Goal: Navigation & Orientation: Find specific page/section

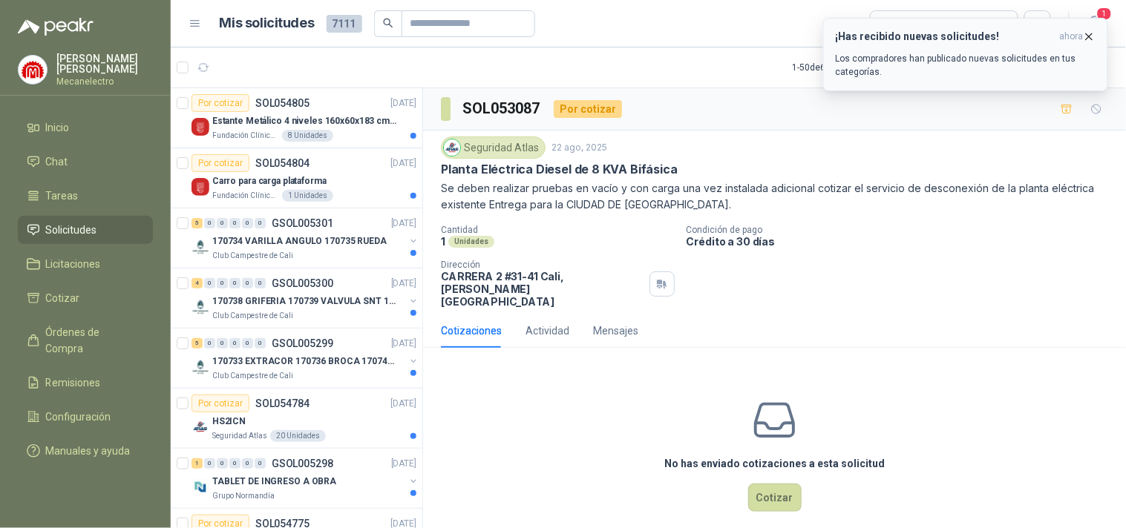
click at [1050, 47] on div "¡Has recibido nuevas solicitudes! ahora Los compradores han publicado nuevas so…" at bounding box center [966, 54] width 260 height 48
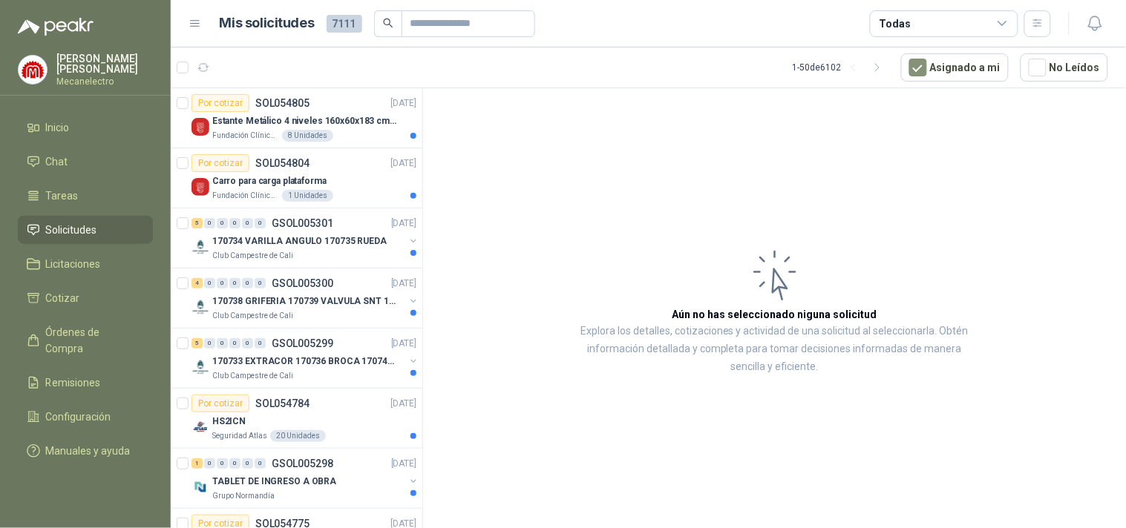
click at [1000, 24] on icon at bounding box center [1002, 23] width 13 height 13
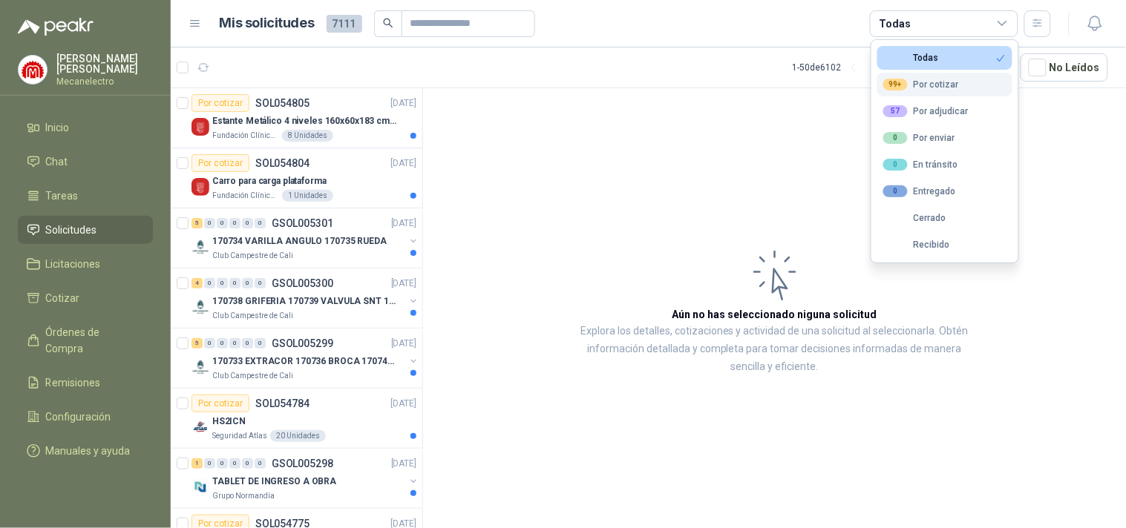
click at [948, 85] on div "99+ Por cotizar" at bounding box center [921, 85] width 76 height 12
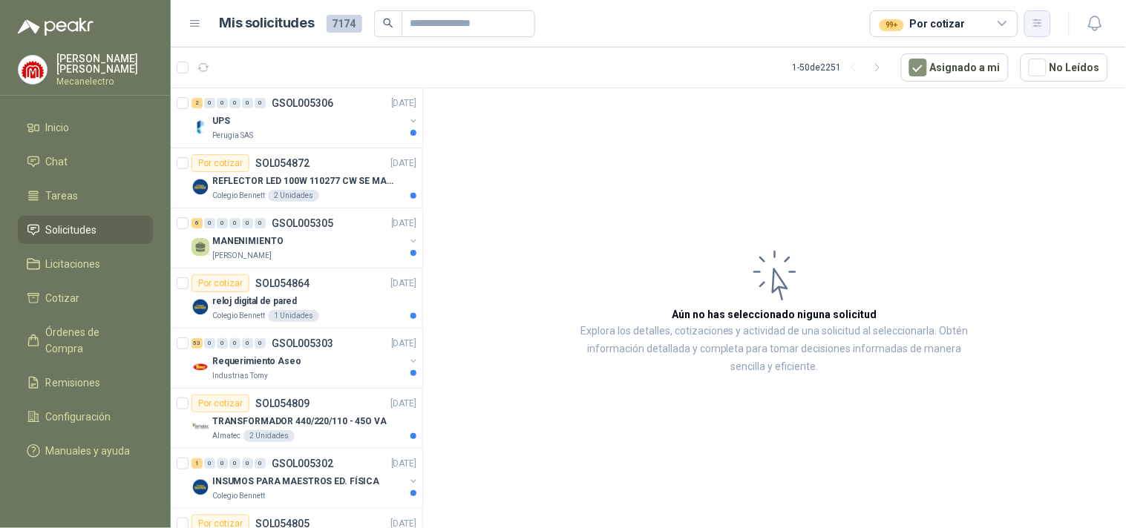
click at [1043, 20] on icon "button" at bounding box center [1037, 23] width 13 height 13
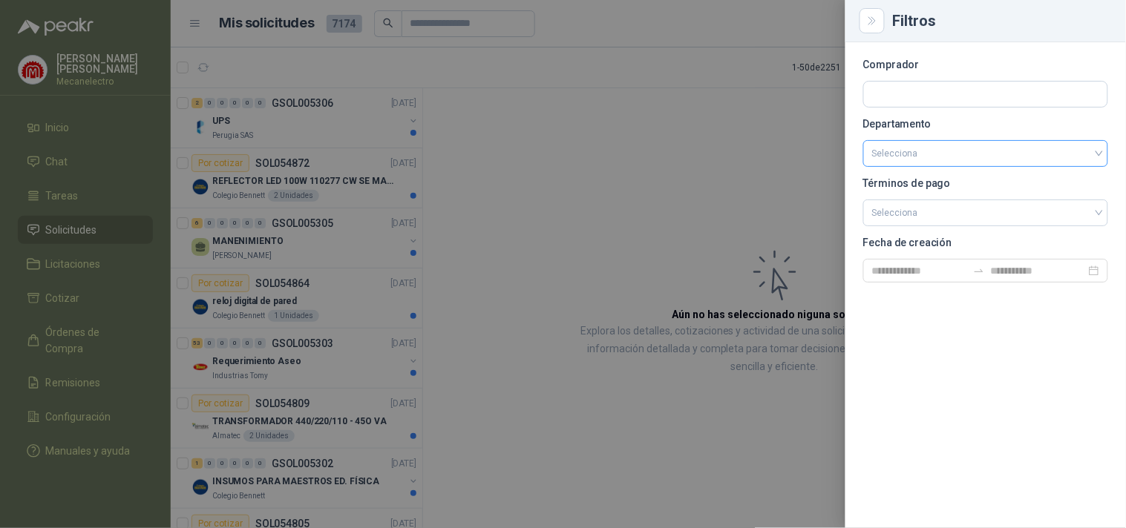
click at [916, 158] on input "search" at bounding box center [985, 153] width 227 height 25
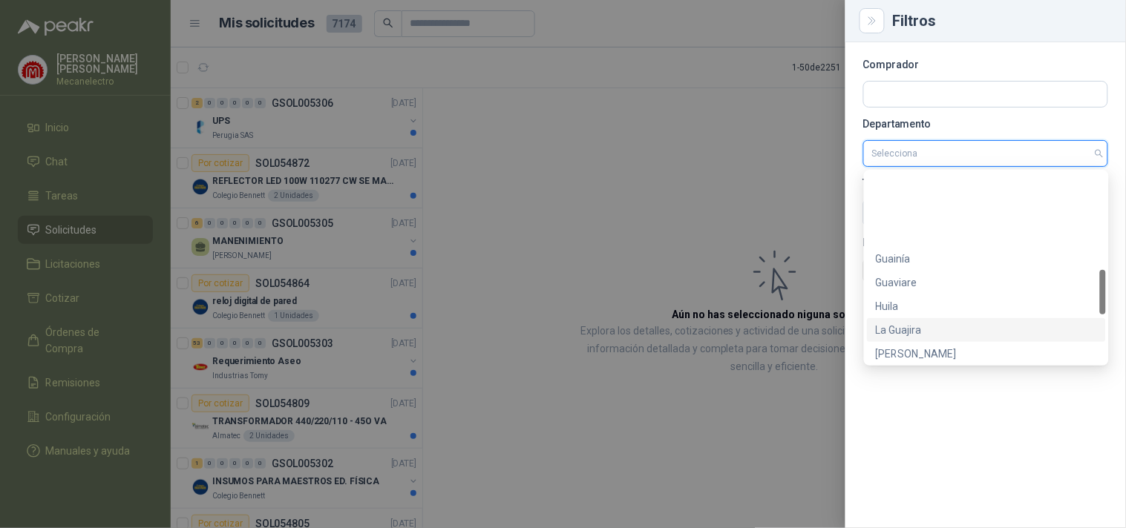
scroll to position [617, 0]
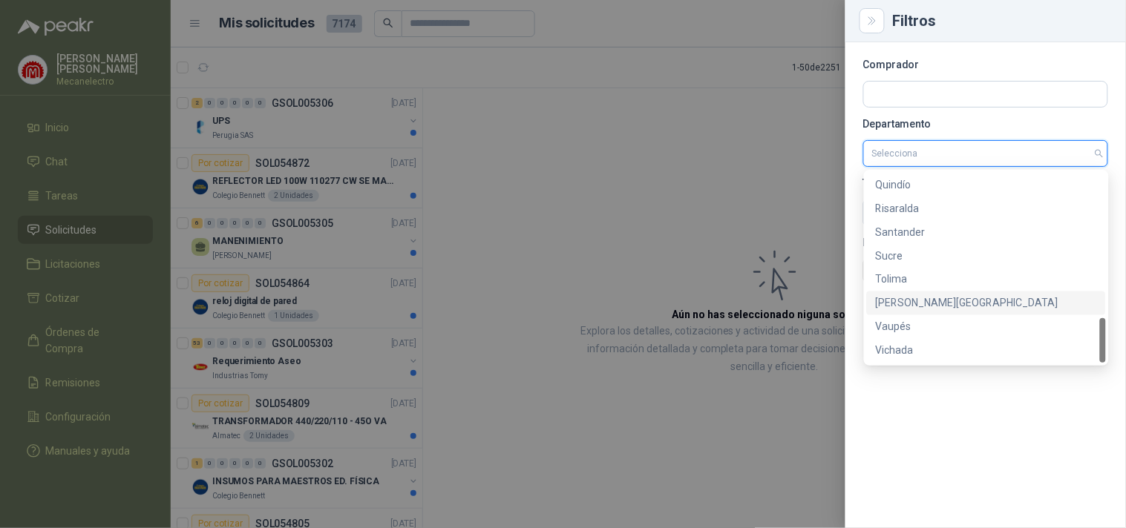
click at [909, 301] on div "[PERSON_NAME][GEOGRAPHIC_DATA]" at bounding box center [986, 303] width 221 height 16
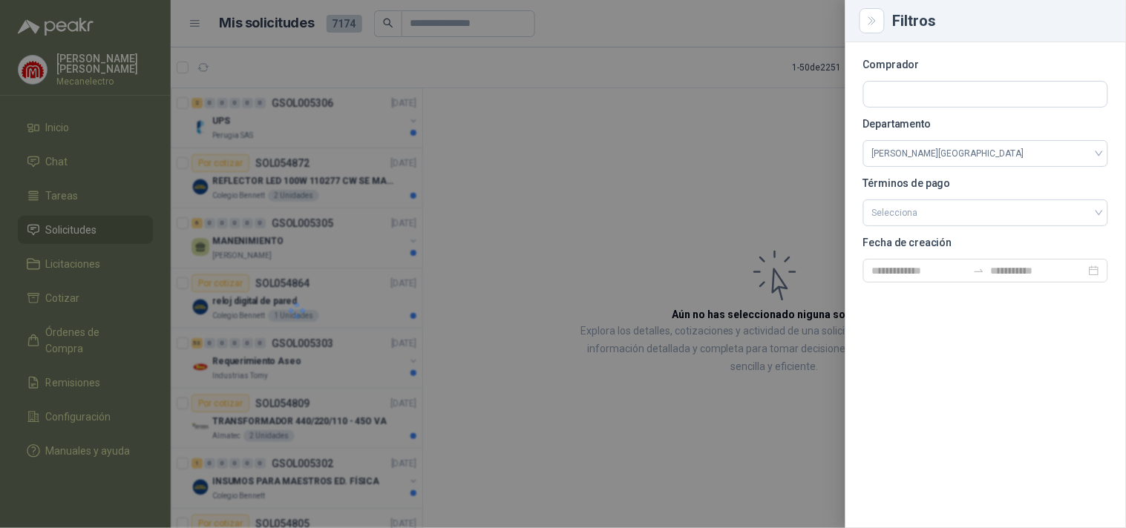
click at [458, 99] on div at bounding box center [563, 264] width 1126 height 528
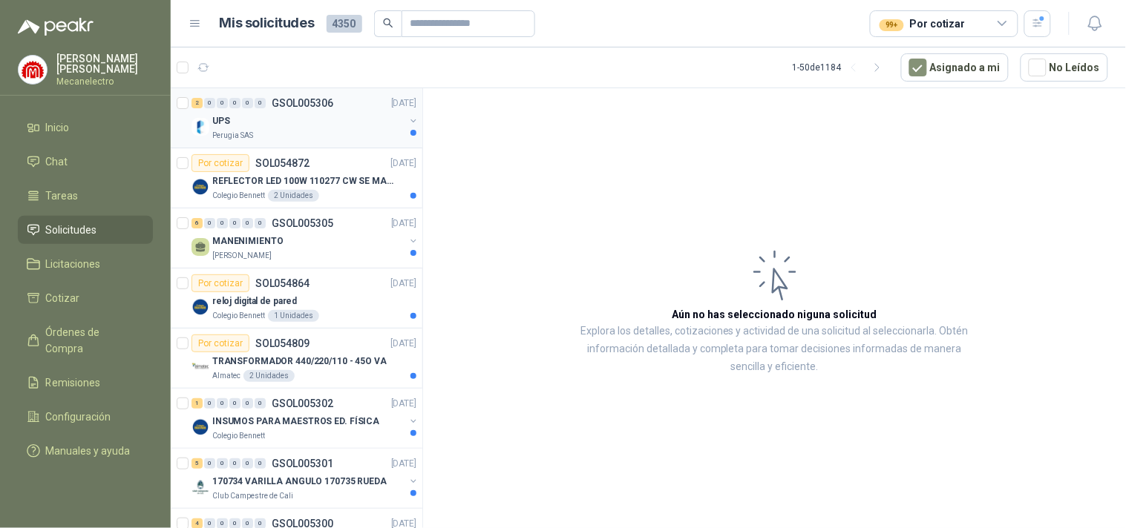
click at [290, 140] on div "Perugia SAS" at bounding box center [308, 136] width 192 height 12
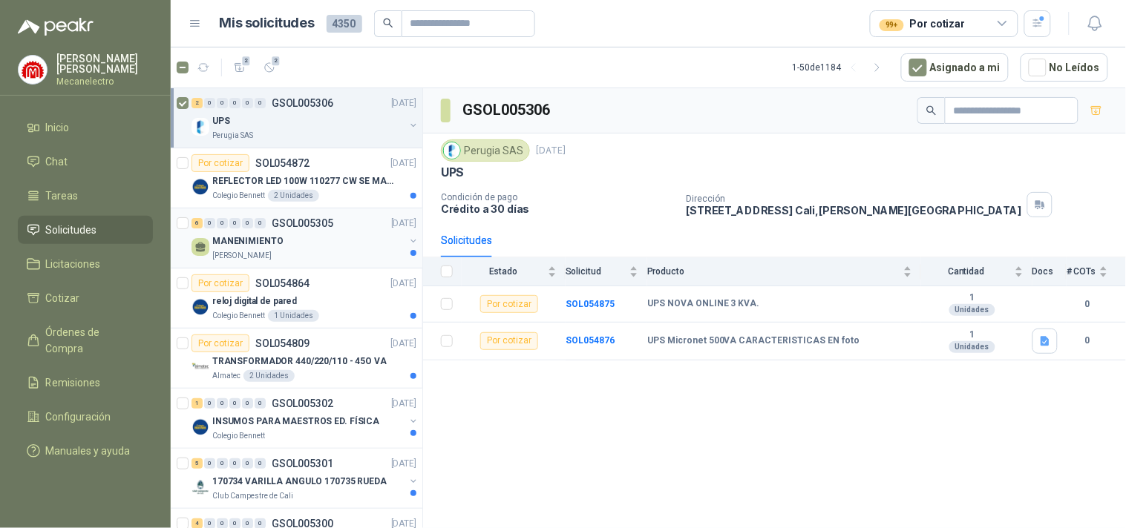
click at [313, 249] on div "MANENIMIENTO" at bounding box center [308, 241] width 192 height 18
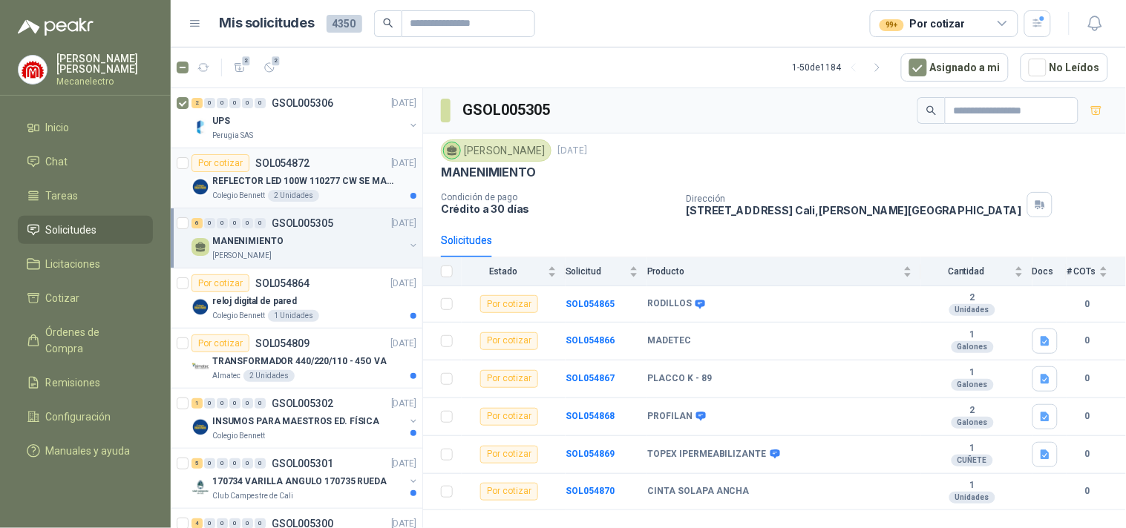
click at [344, 188] on div "REFLECTOR LED 100W 110277 CW SE MARCA: PILA BY PHILIPS" at bounding box center [314, 181] width 204 height 18
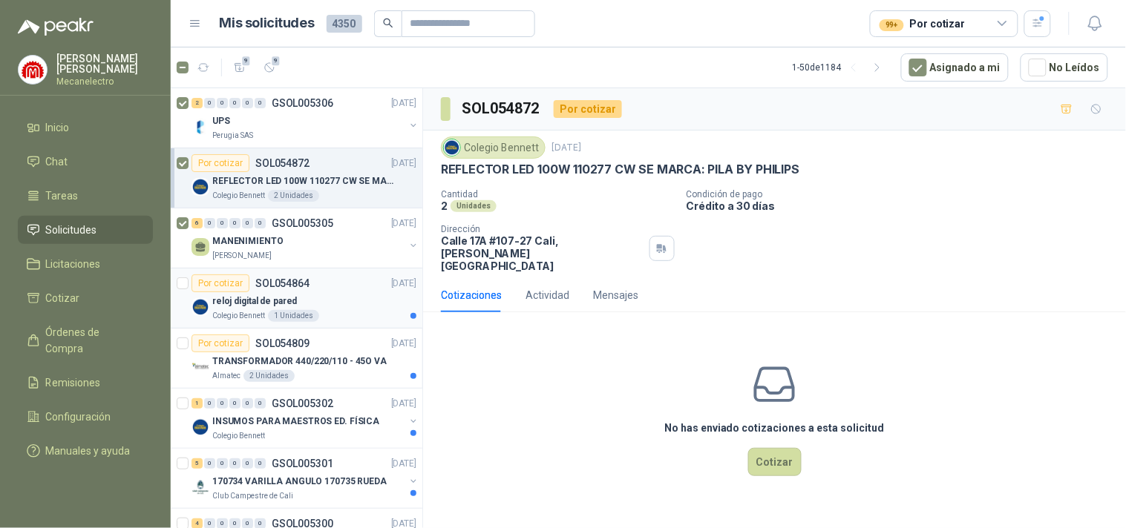
click at [334, 307] on div "reloj digital de pared" at bounding box center [314, 301] width 204 height 18
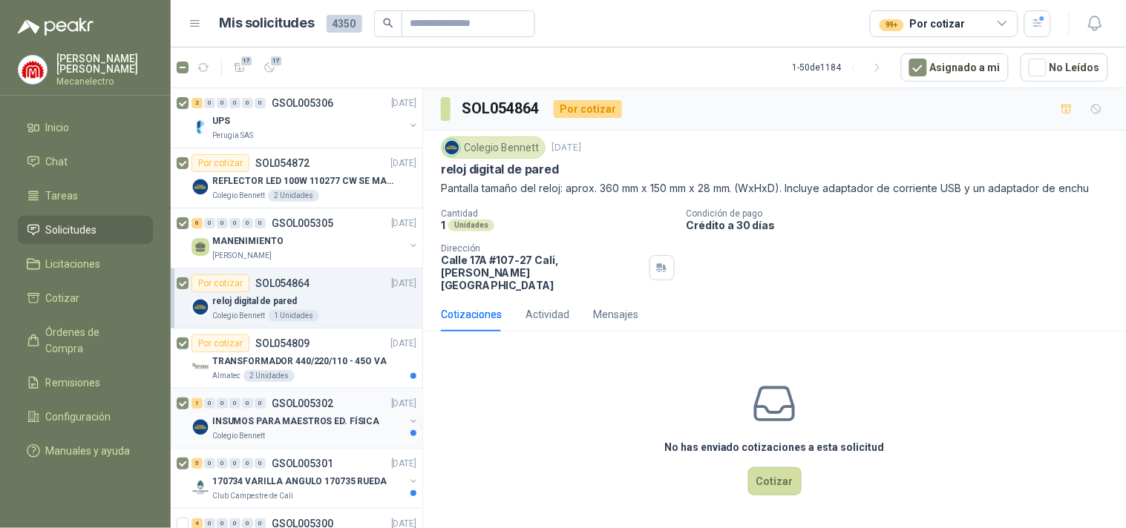
scroll to position [247, 0]
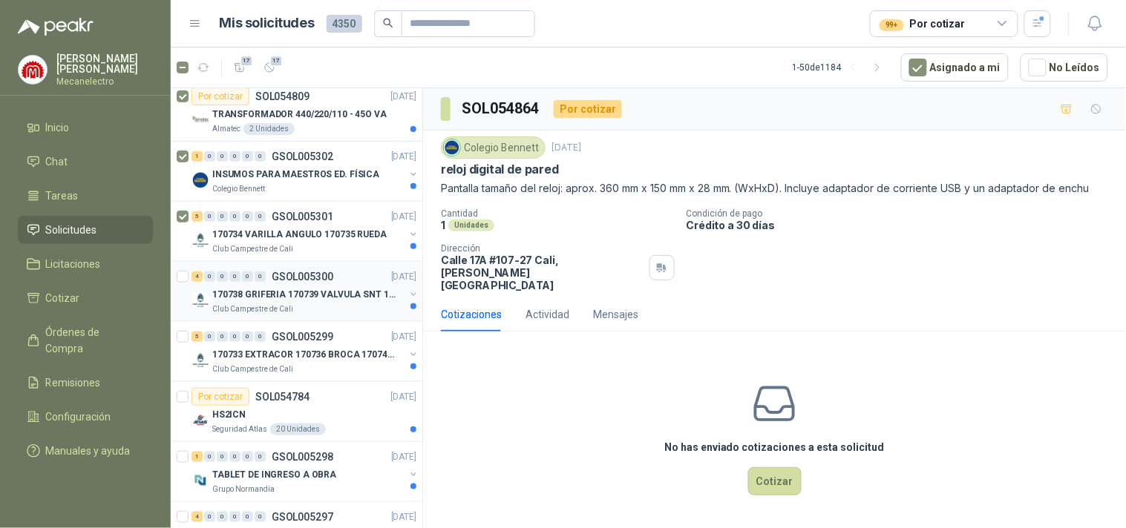
click at [362, 293] on p "170738 GRIFERIA 170739 VALVULA SNT 170742 VALVULA" at bounding box center [304, 295] width 185 height 14
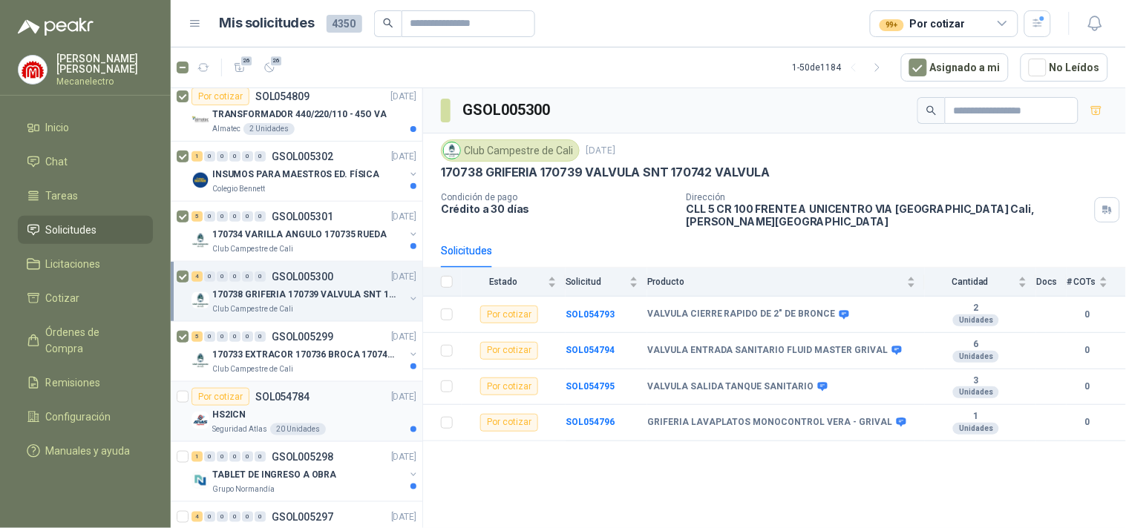
click at [223, 424] on p "Seguridad Atlas" at bounding box center [239, 430] width 55 height 12
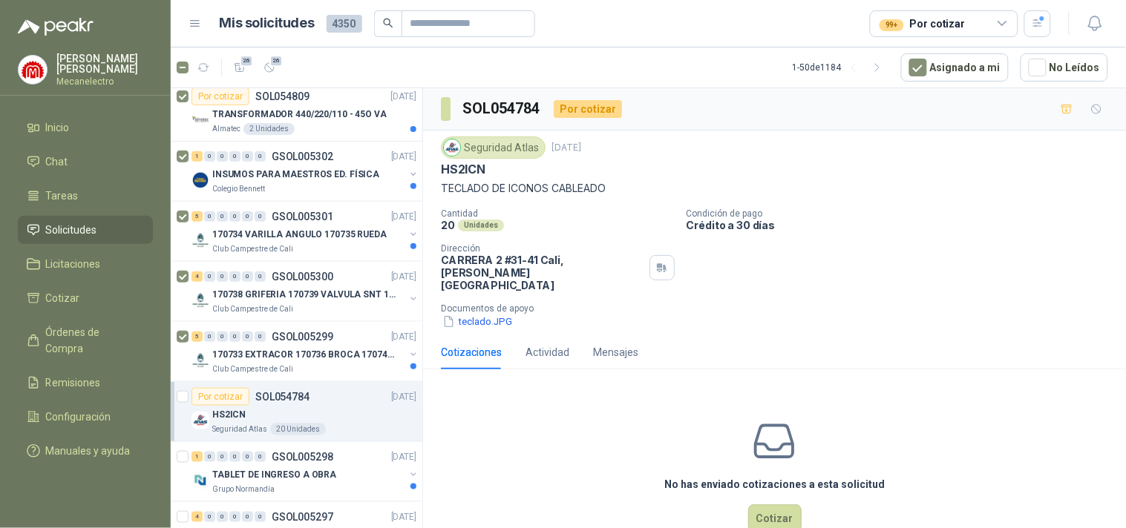
scroll to position [329, 0]
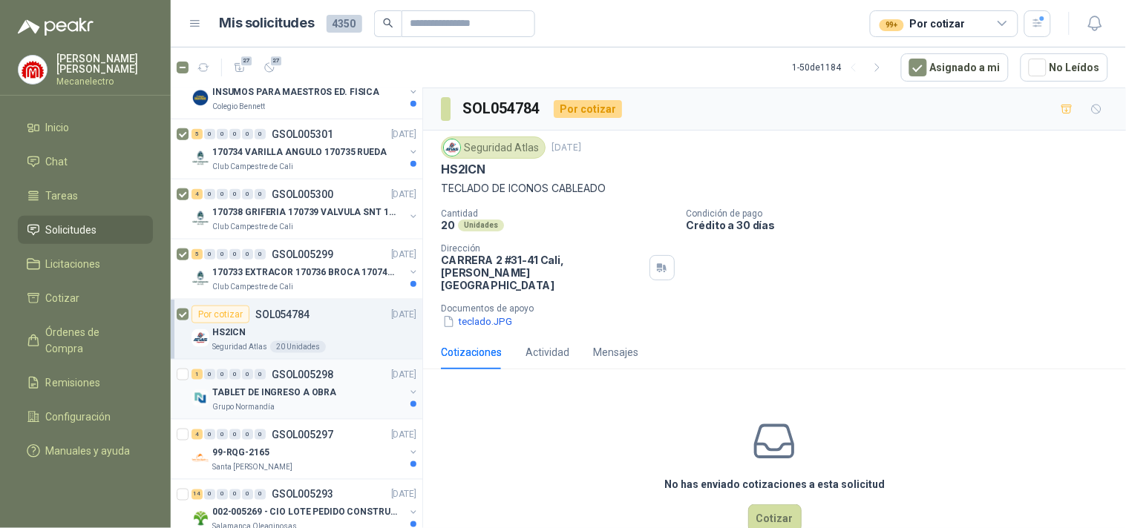
click at [267, 399] on div "TABLET DE INGRESO A OBRA" at bounding box center [308, 393] width 192 height 18
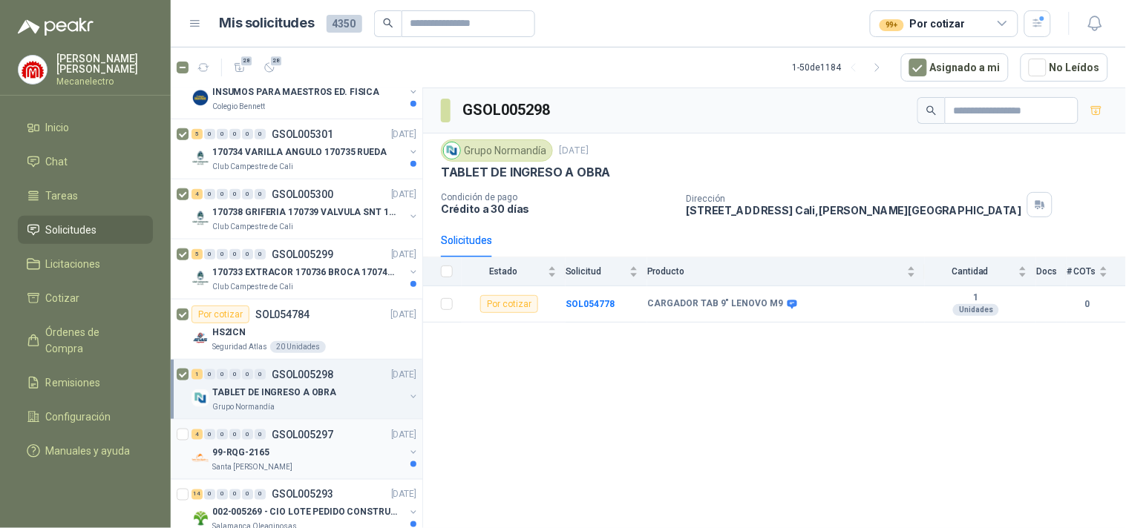
scroll to position [494, 0]
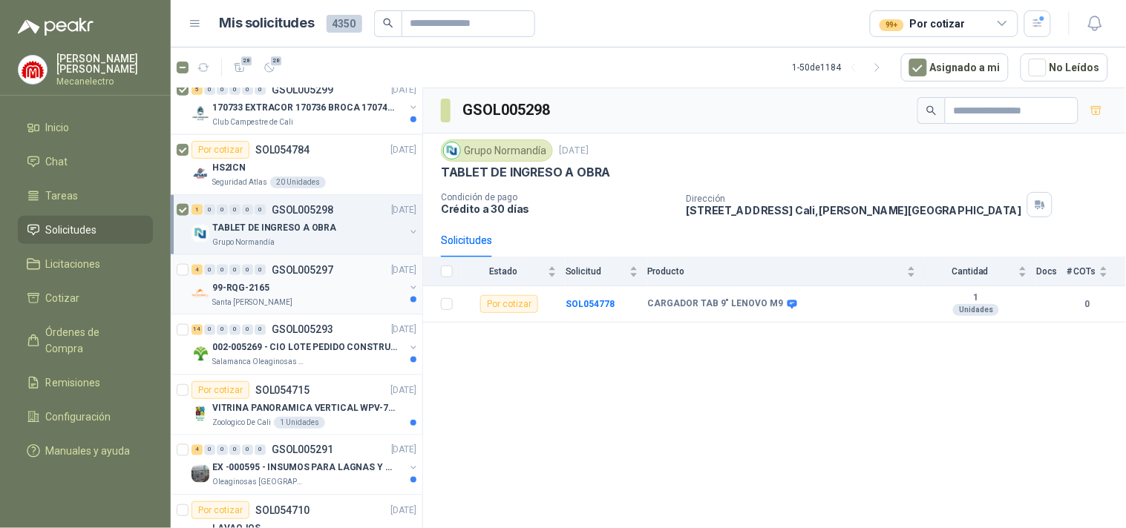
click at [263, 301] on p "Santa [PERSON_NAME]" at bounding box center [252, 303] width 80 height 12
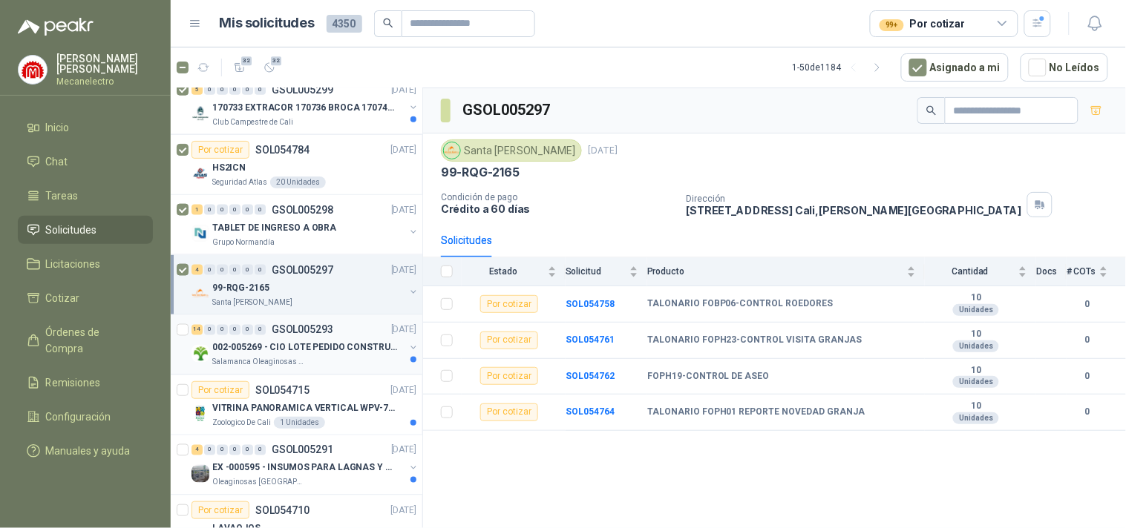
click at [271, 346] on p "002-005269 - CIO LOTE PEDIDO CONSTRUCCION" at bounding box center [304, 348] width 185 height 14
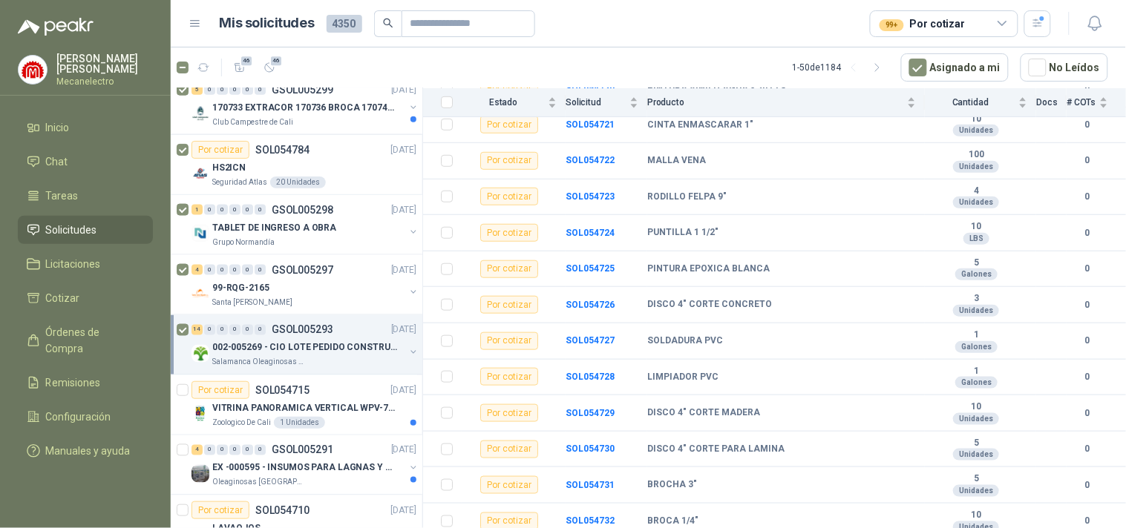
scroll to position [659, 0]
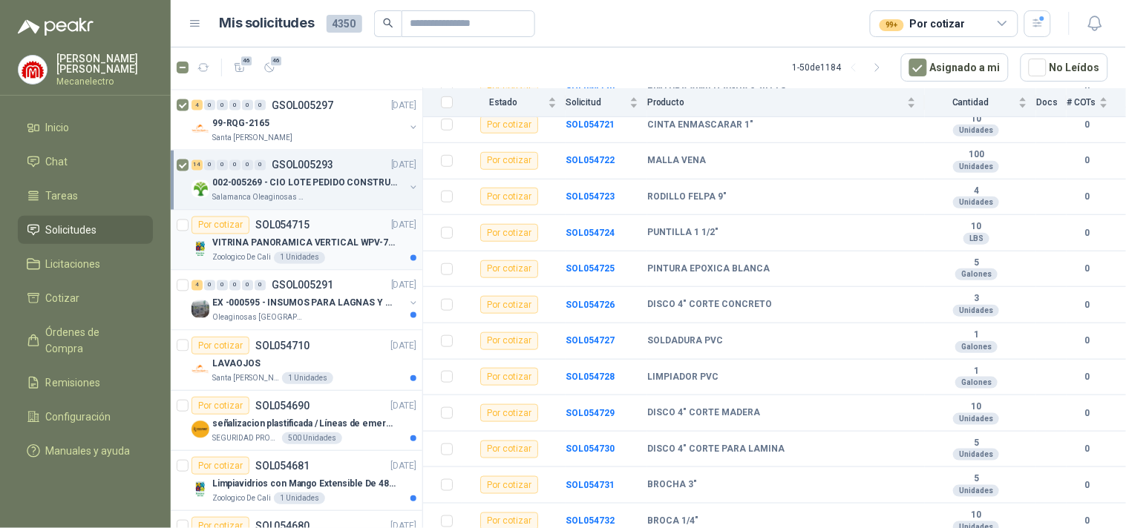
click at [364, 245] on p "VITRINA PANORAMICA VERTICAL WPV-700FA" at bounding box center [304, 244] width 185 height 14
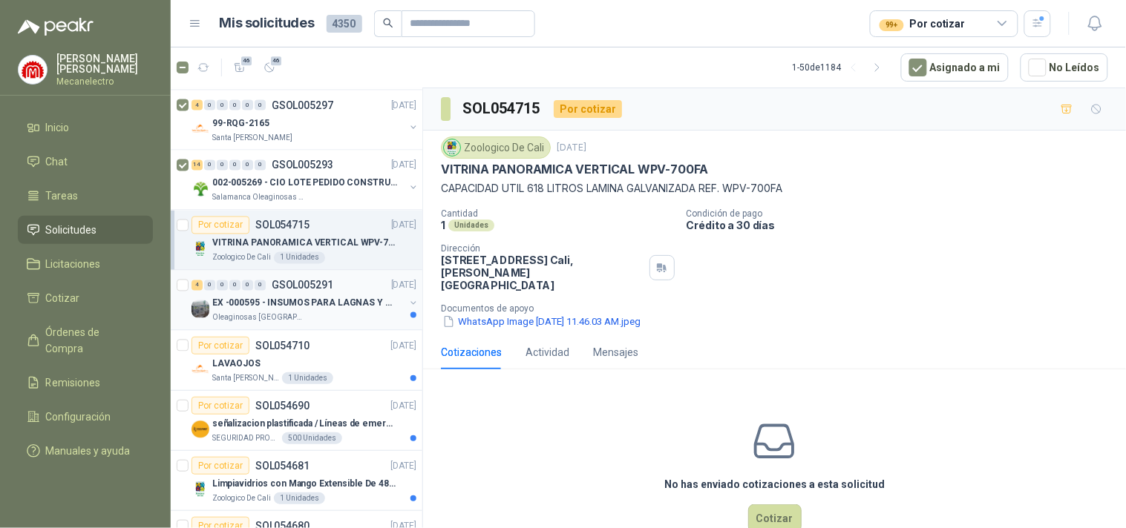
click at [272, 309] on p "EX -000595 - INSUMOS PARA LAGNAS Y OFICINAS PLANTA" at bounding box center [304, 304] width 185 height 14
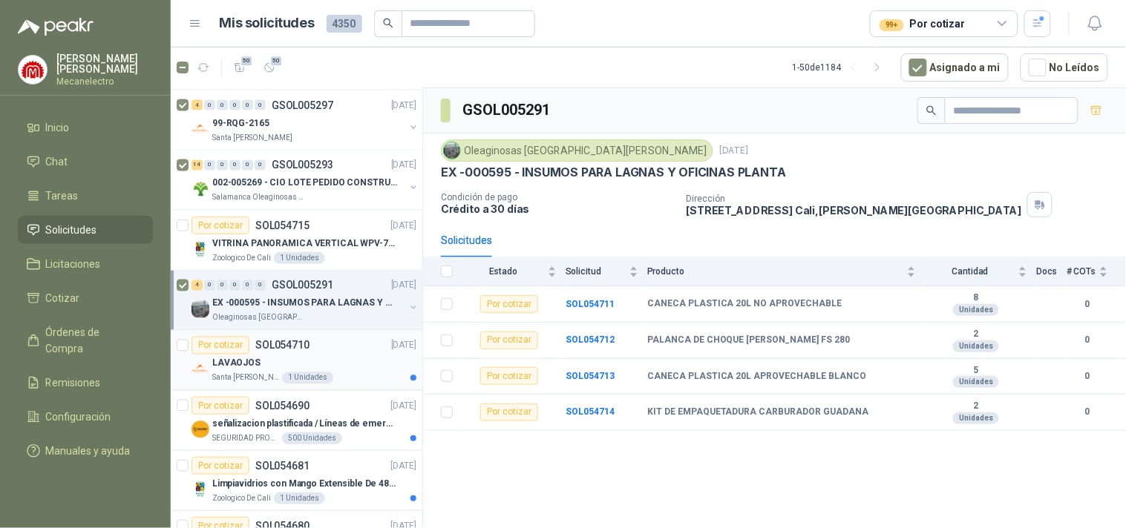
click at [273, 364] on div "LAVAOJOS" at bounding box center [314, 364] width 204 height 18
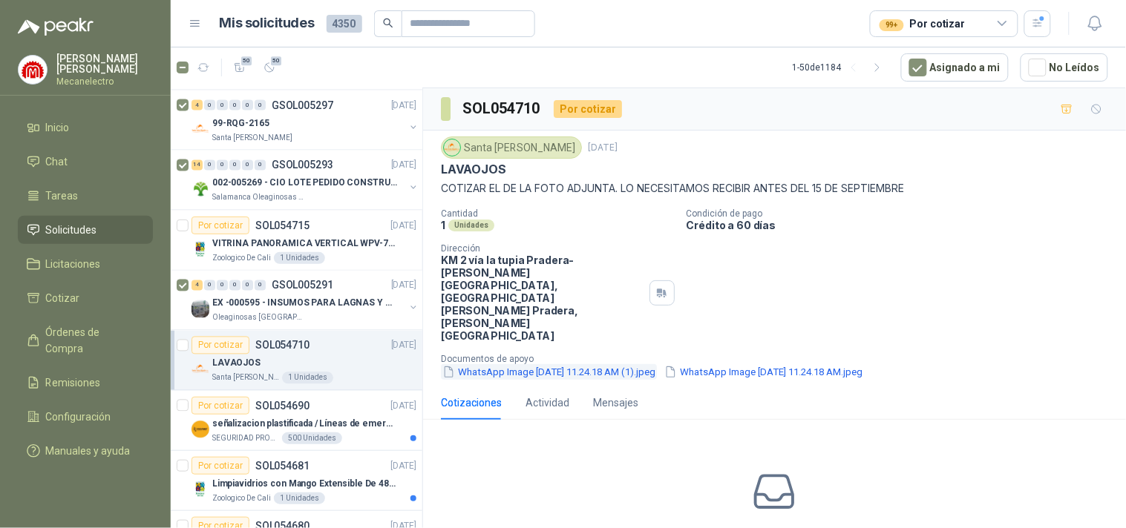
click at [587, 364] on button "WhatsApp Image [DATE] 11.24.18 AM (1).jpeg" at bounding box center [549, 372] width 216 height 16
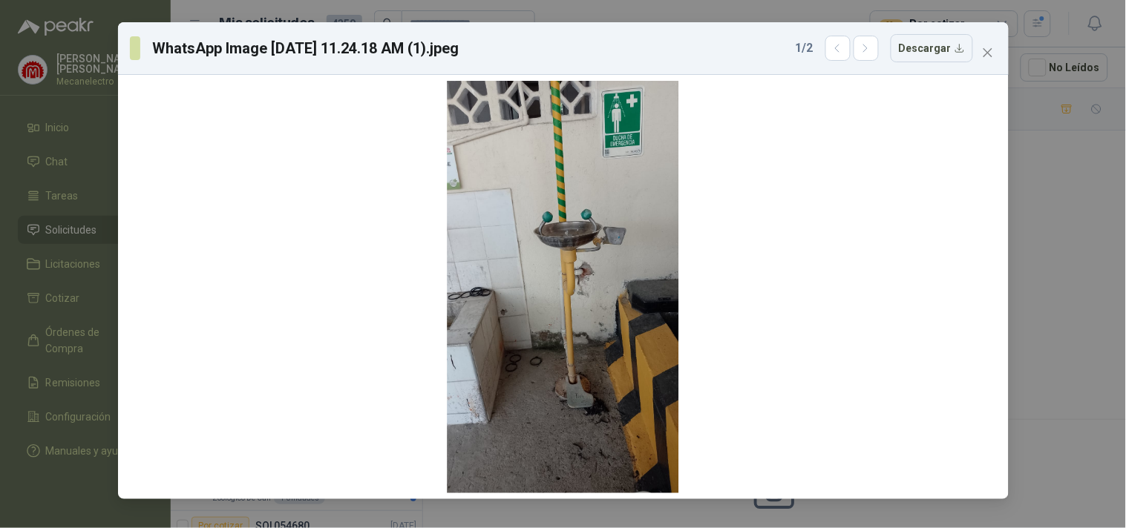
drag, startPoint x: 1092, startPoint y: 365, endPoint x: 1077, endPoint y: 362, distance: 15.9
click at [1091, 365] on div "WhatsApp Image [DATE] 11.24.18 AM (1).jpeg 1 / 2 Descargar" at bounding box center [563, 264] width 1126 height 528
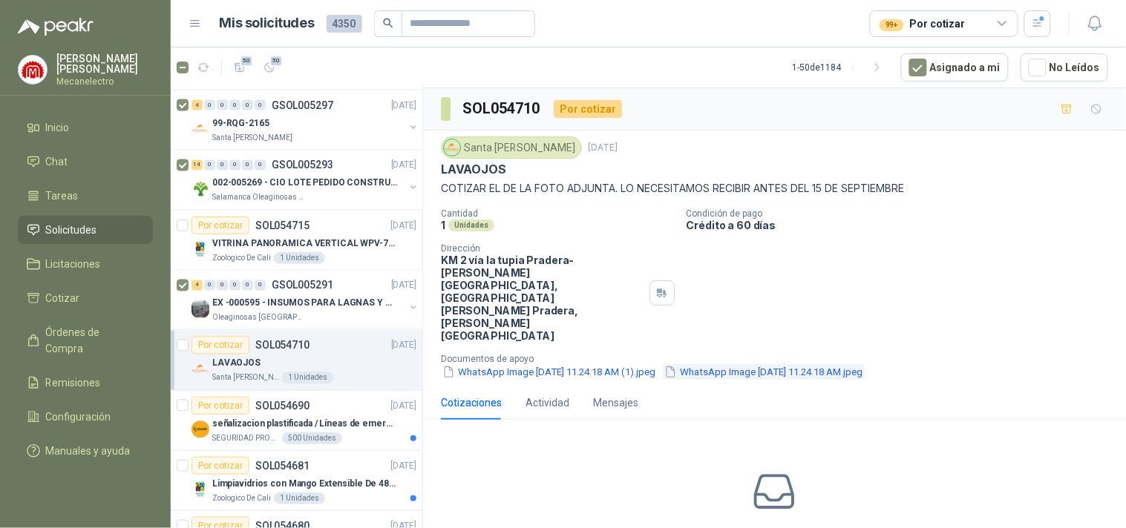
click at [854, 364] on button "WhatsApp Image [DATE] 11.24.18 AM.jpeg" at bounding box center [763, 372] width 201 height 16
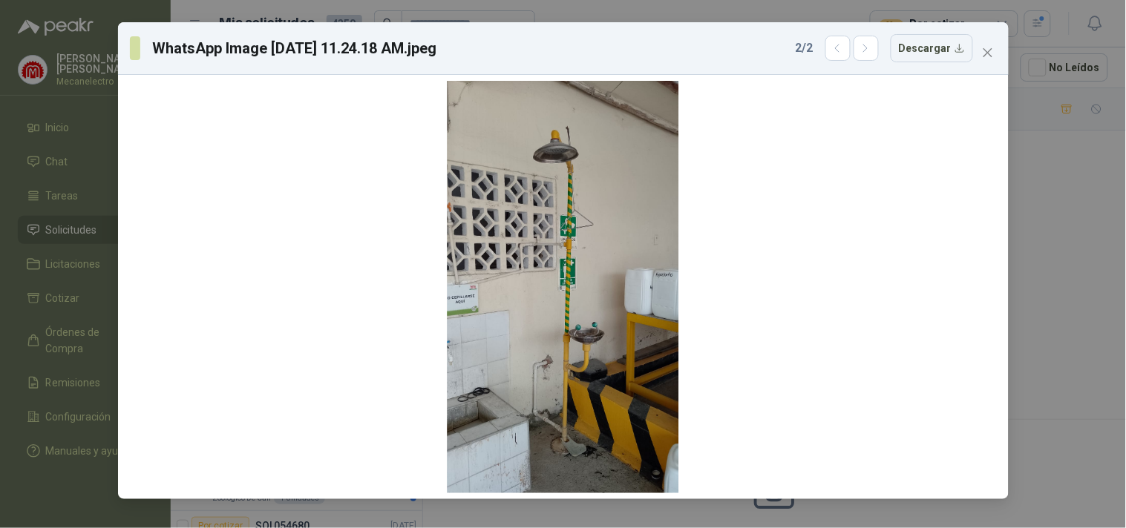
click at [1095, 387] on div "WhatsApp Image [DATE] 11.24.18 AM.jpeg 2 / 2 Descargar" at bounding box center [563, 264] width 1126 height 528
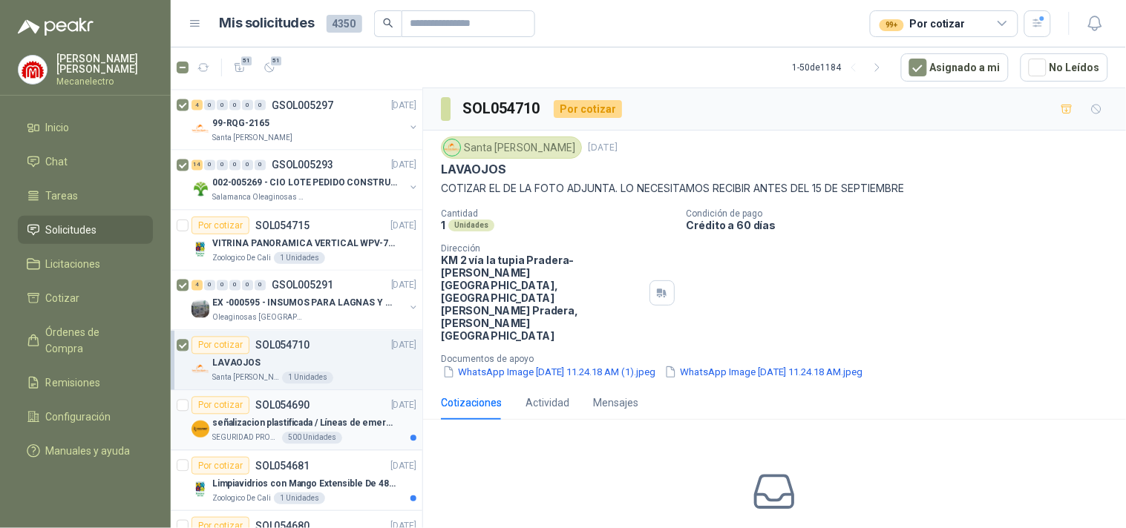
click at [312, 415] on div "señalizacion plastificada / Líneas de emergencia" at bounding box center [314, 424] width 204 height 18
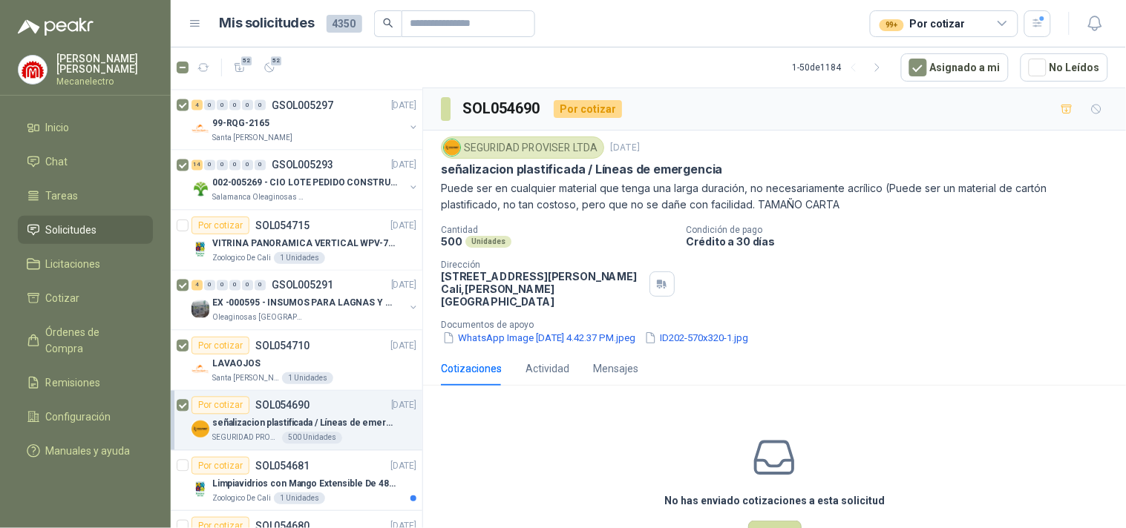
scroll to position [824, 0]
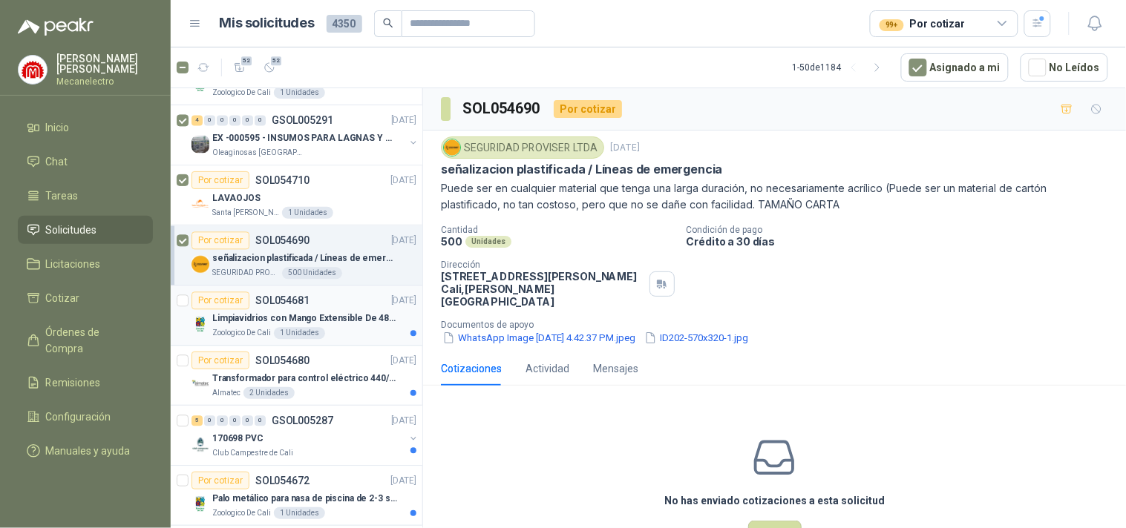
click at [256, 321] on p "Limpiavidrios con Mango Extensible De 48 a 78 cm" at bounding box center [304, 319] width 185 height 14
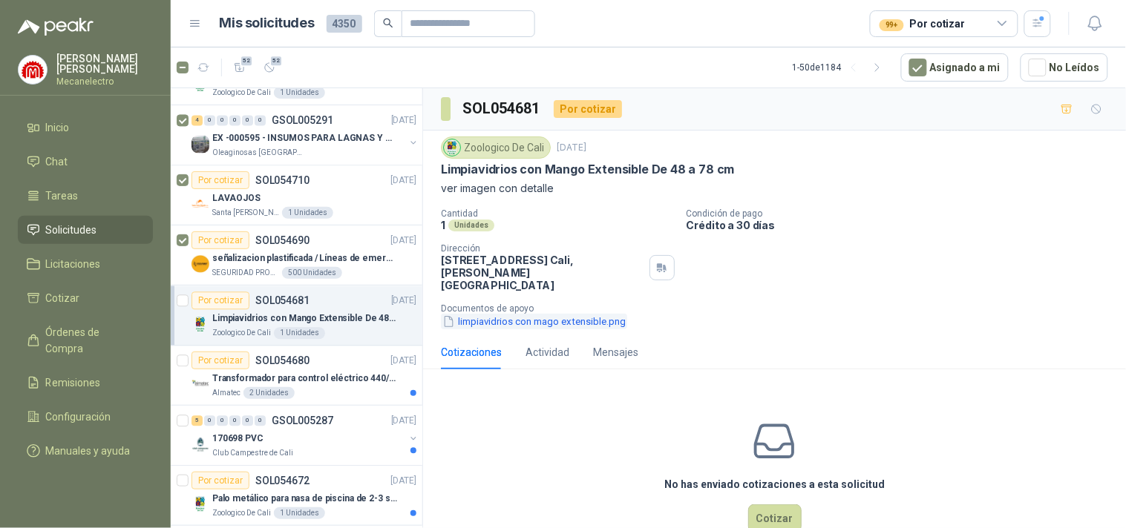
click at [577, 314] on button "limpiavidrios con mago extensible.png" at bounding box center [534, 322] width 186 height 16
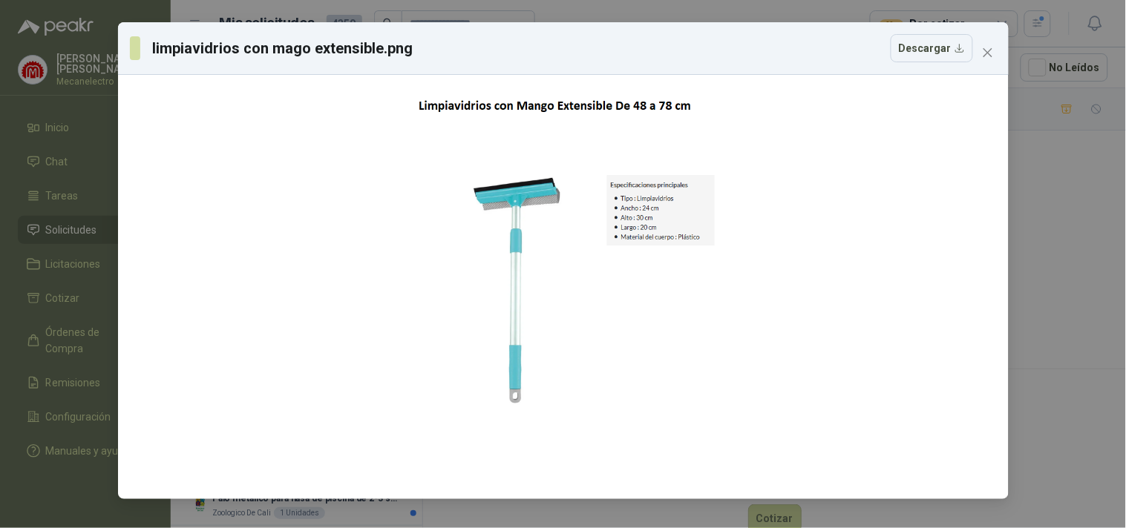
click at [1067, 359] on div "limpiavidrios con mago extensible.png Descargar" at bounding box center [563, 264] width 1126 height 528
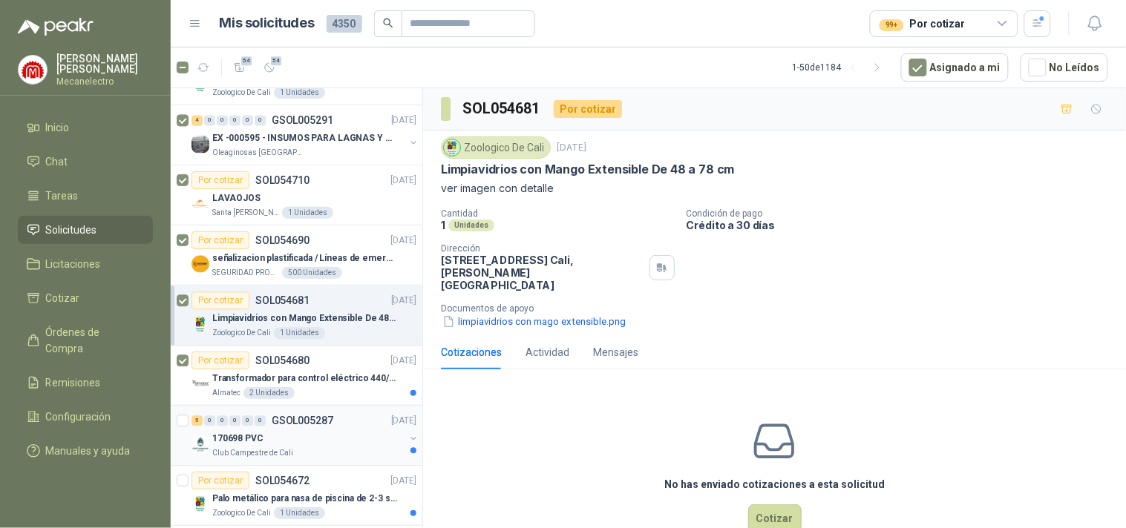
click at [261, 443] on p "170698 PVC" at bounding box center [237, 439] width 51 height 14
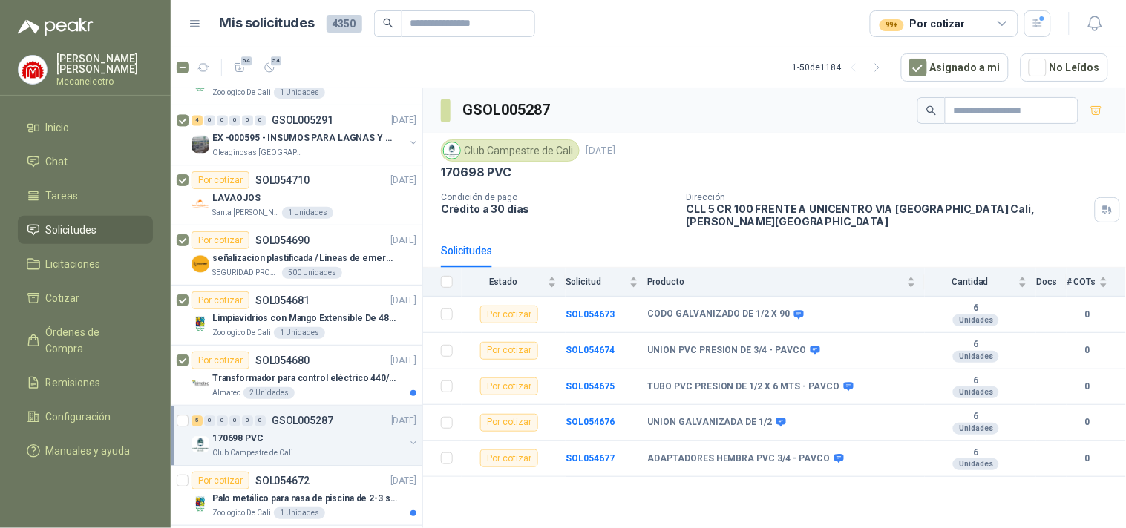
click at [176, 419] on div "5 0 0 0 0 0 GSOL005287 [DATE] 170698 PVC Club Campestre de [GEOGRAPHIC_DATA]" at bounding box center [297, 436] width 252 height 60
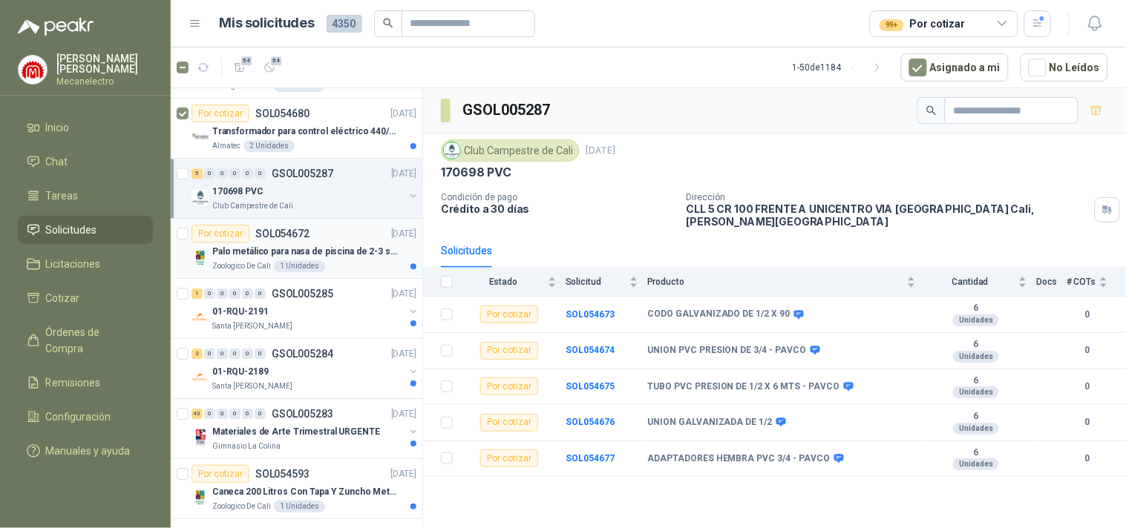
scroll to position [989, 0]
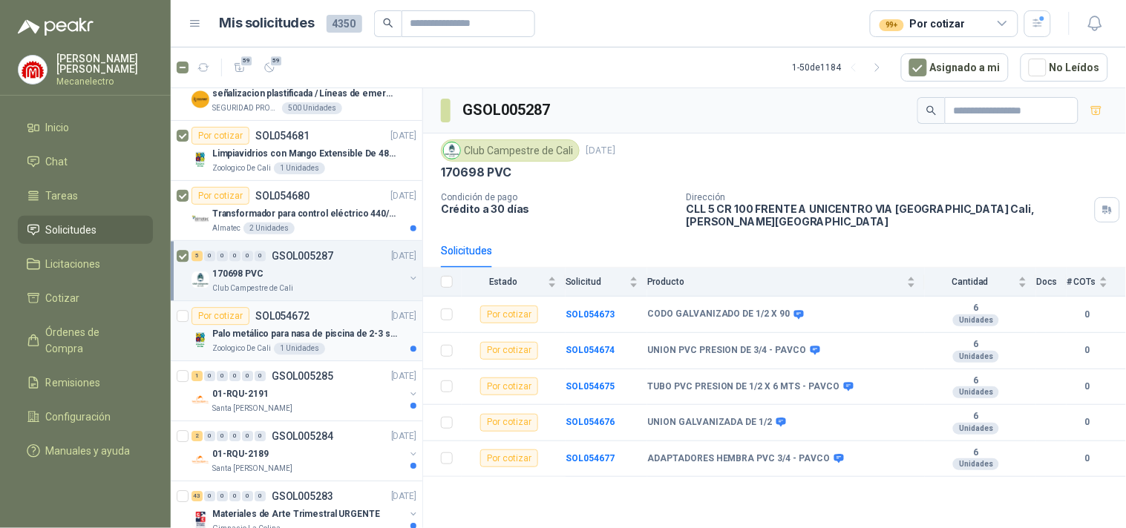
click at [251, 336] on p "Palo metálico para nasa de piscina de 2-3 sol.1115" at bounding box center [304, 334] width 185 height 14
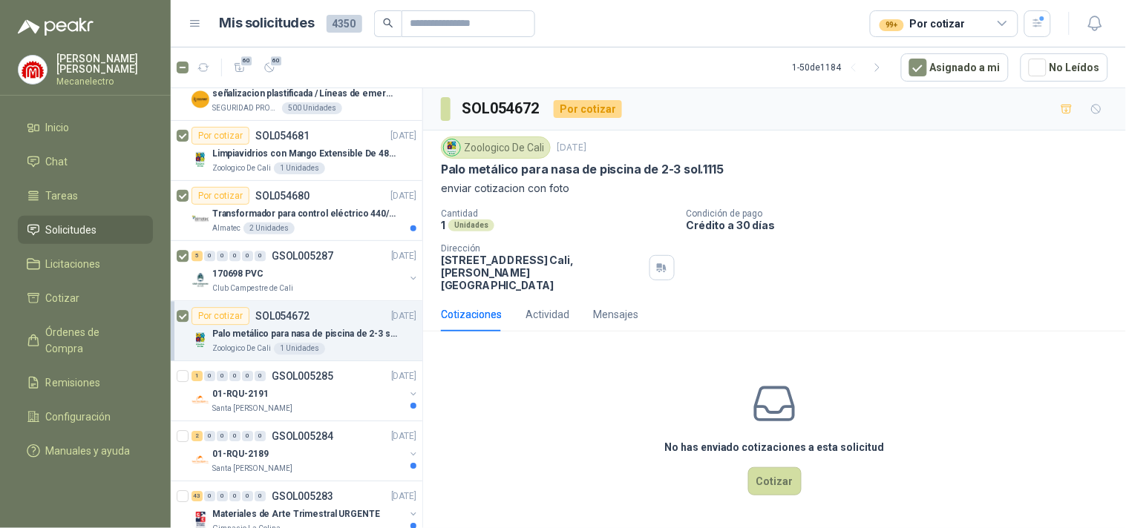
scroll to position [1072, 0]
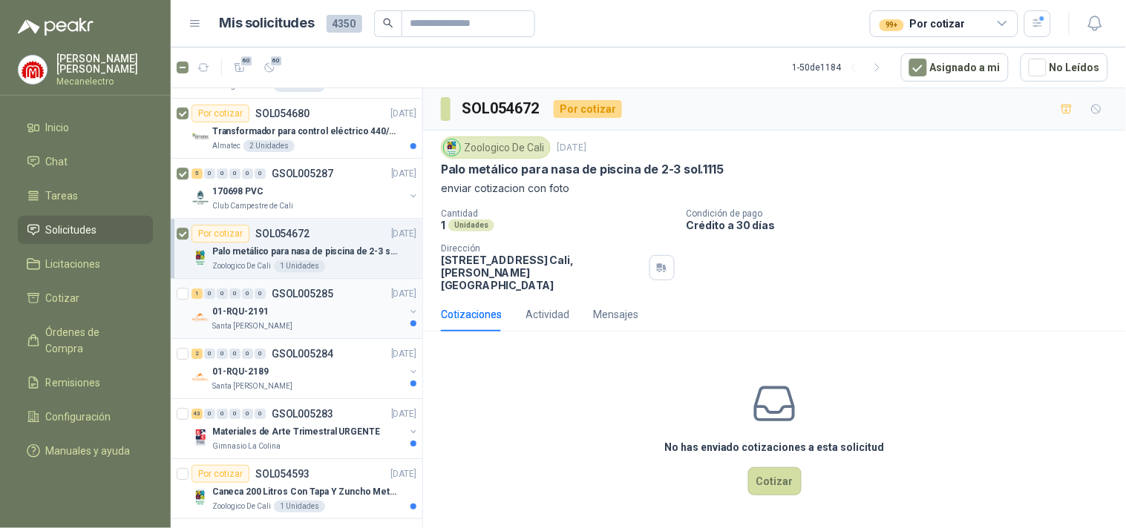
click at [269, 317] on div "01-RQU-2191" at bounding box center [308, 312] width 192 height 18
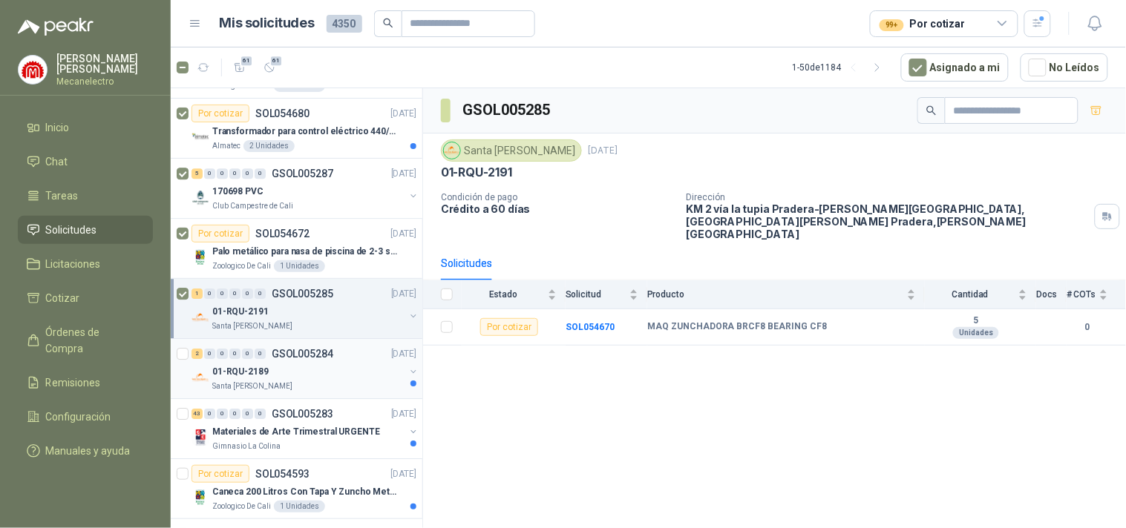
click at [306, 370] on div "01-RQU-2189" at bounding box center [308, 372] width 192 height 18
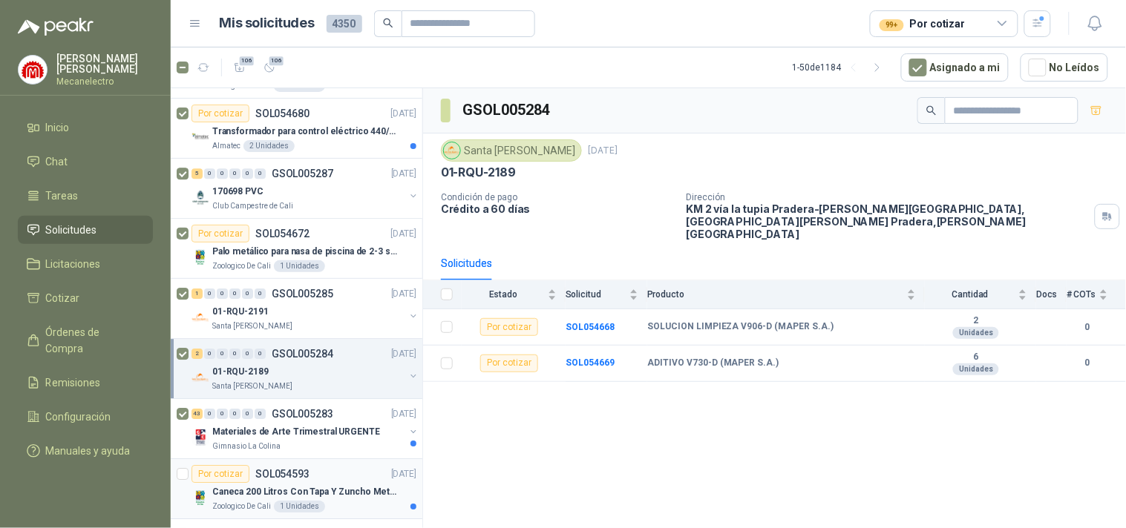
click at [183, 465] on div at bounding box center [183, 488] width 12 height 47
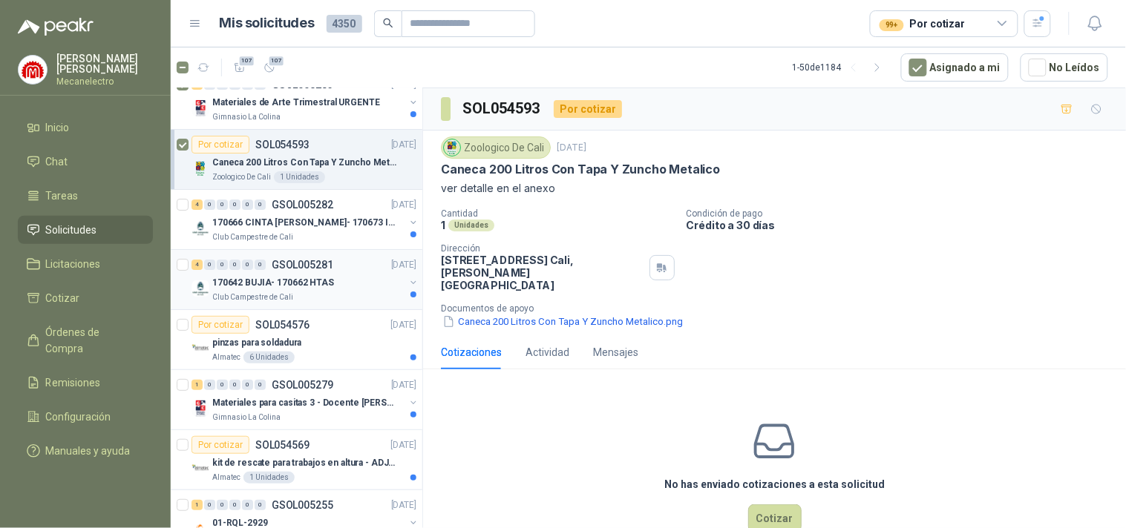
scroll to position [1567, 0]
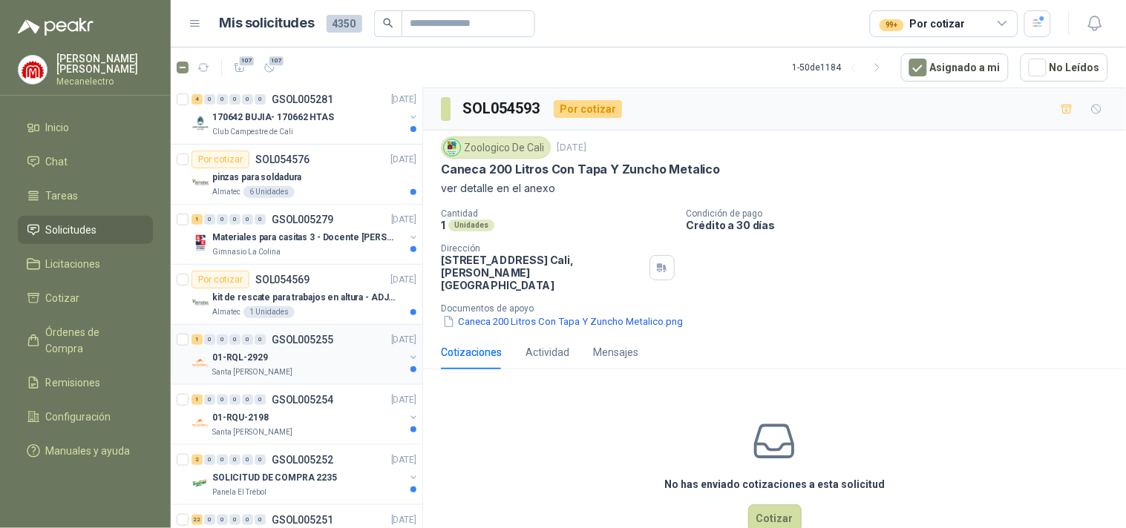
click at [280, 358] on div "01-RQL-2929" at bounding box center [308, 358] width 192 height 18
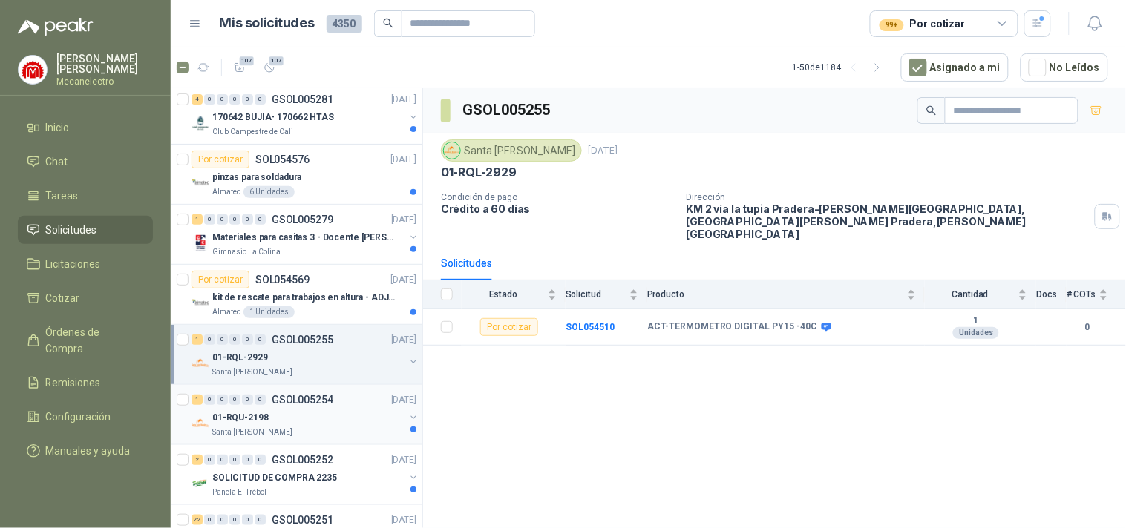
click at [283, 408] on div "1 0 0 0 0 0 GSOL005254 [DATE]" at bounding box center [305, 400] width 228 height 18
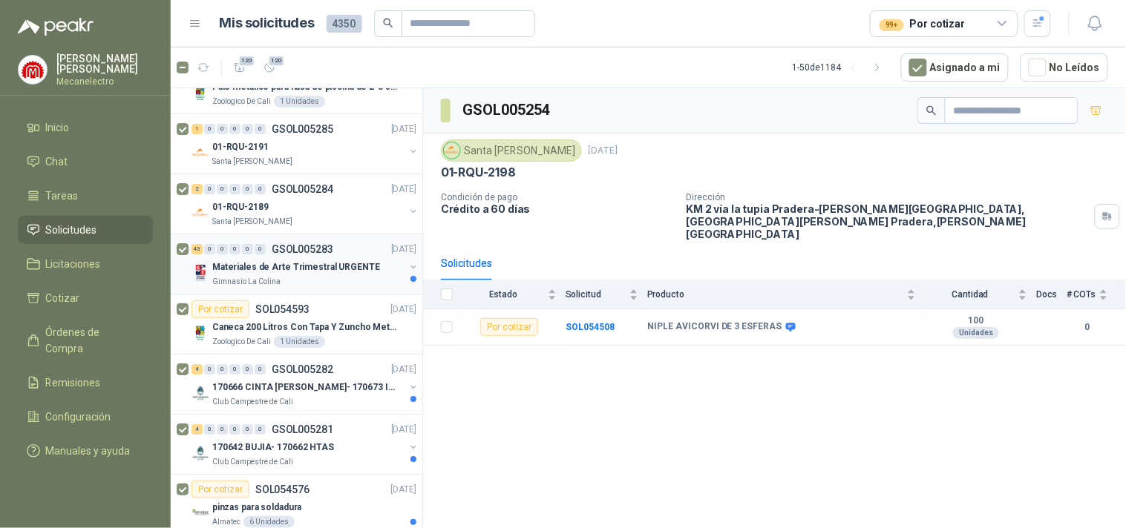
scroll to position [1154, 0]
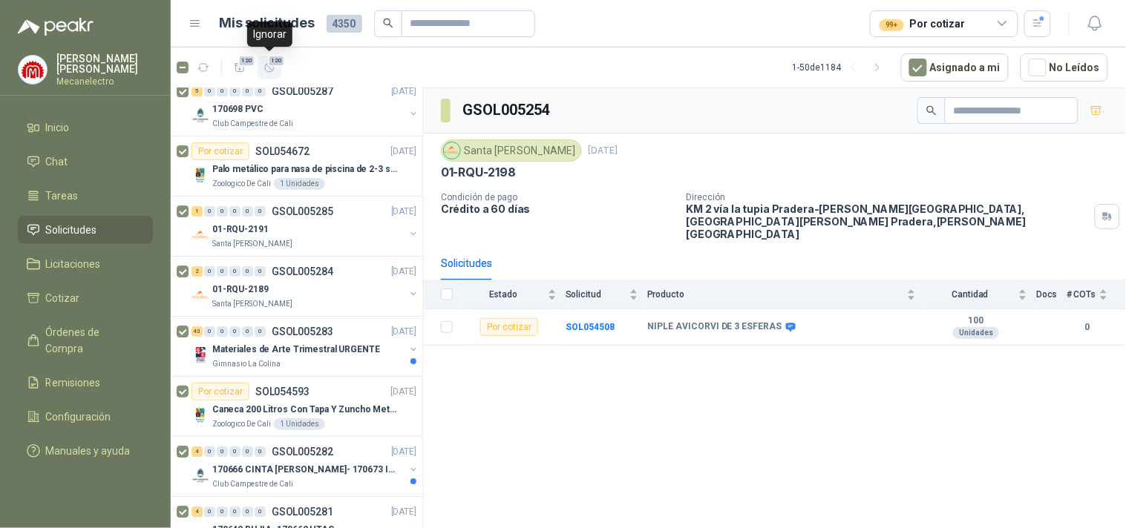
click at [263, 70] on icon "button" at bounding box center [269, 68] width 13 height 13
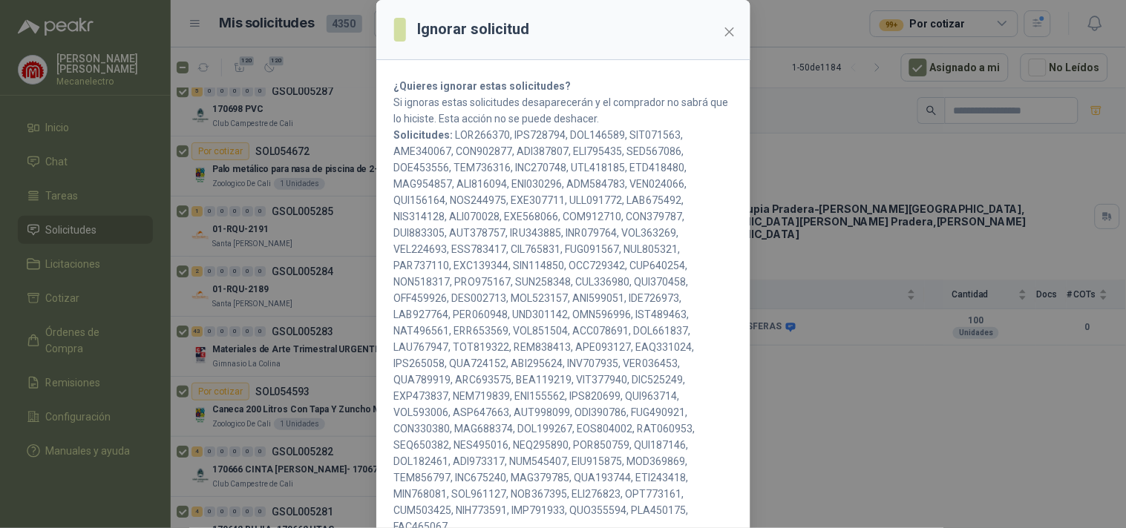
scroll to position [209, 0]
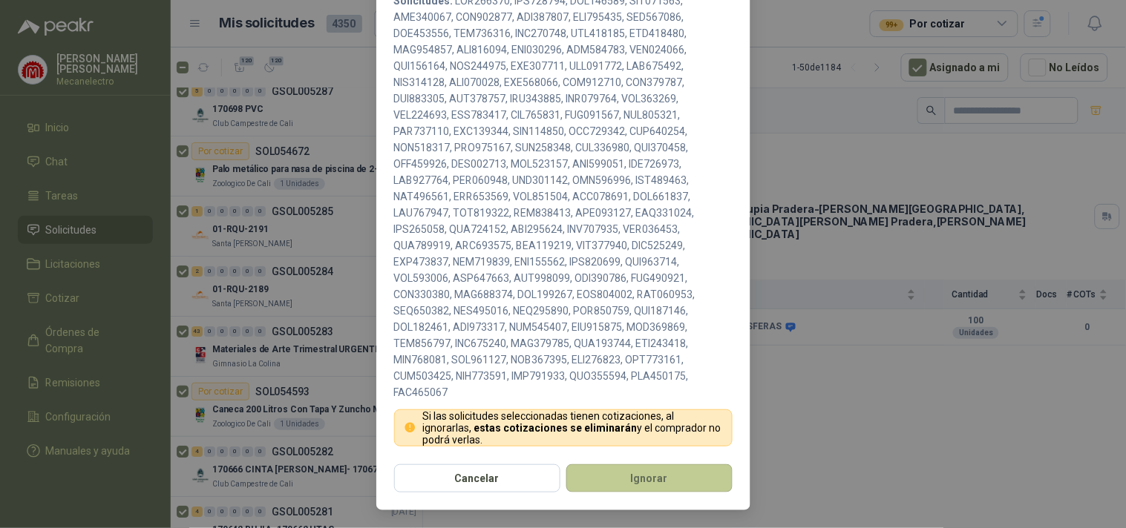
click at [619, 479] on button "Ignorar" at bounding box center [649, 479] width 166 height 28
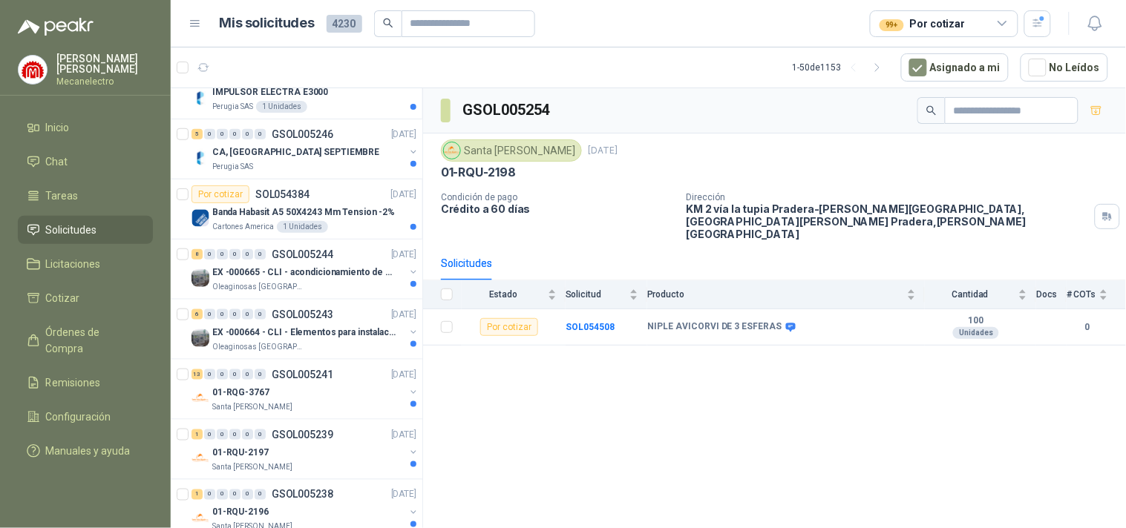
scroll to position [0, 0]
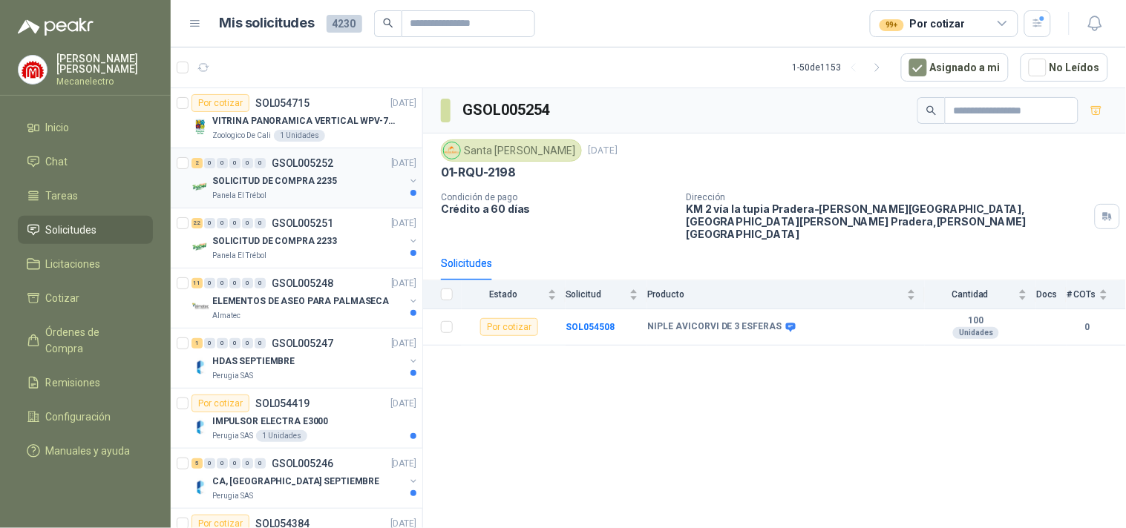
click at [240, 190] on p "Panela El Trébol" at bounding box center [239, 196] width 54 height 12
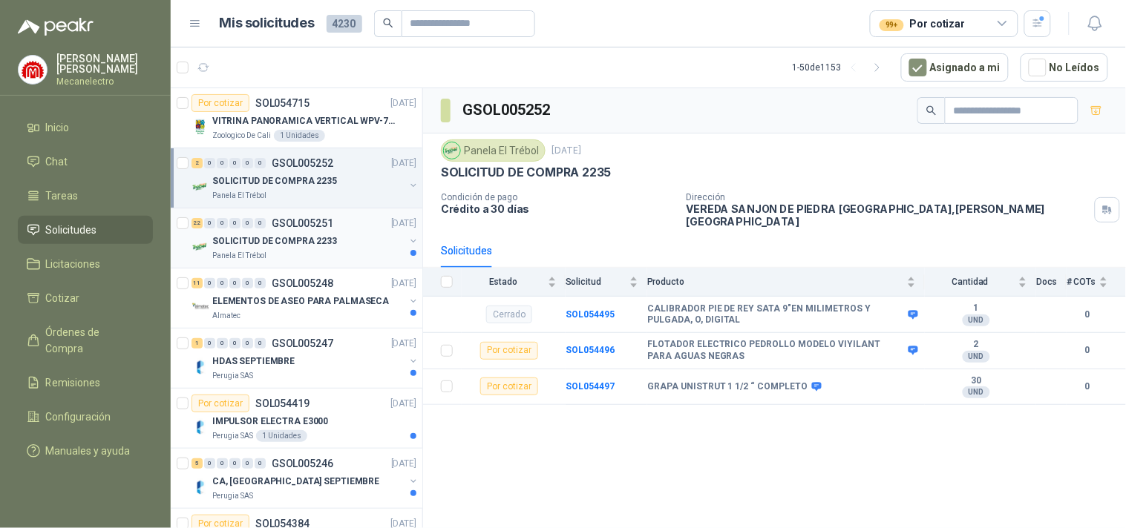
click at [248, 233] on div "SOLICITUD DE COMPRA 2233" at bounding box center [308, 241] width 192 height 18
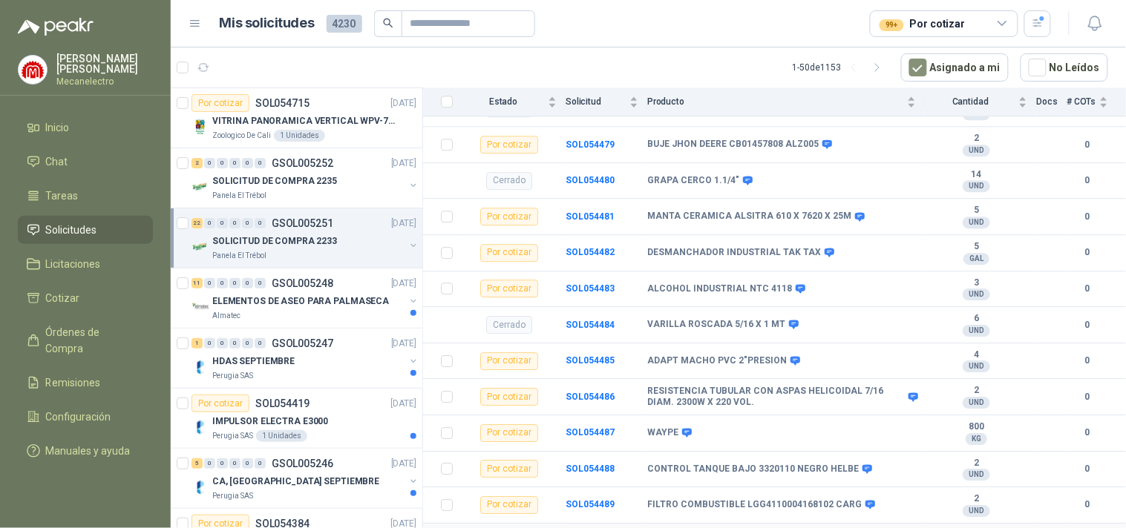
scroll to position [1244, 0]
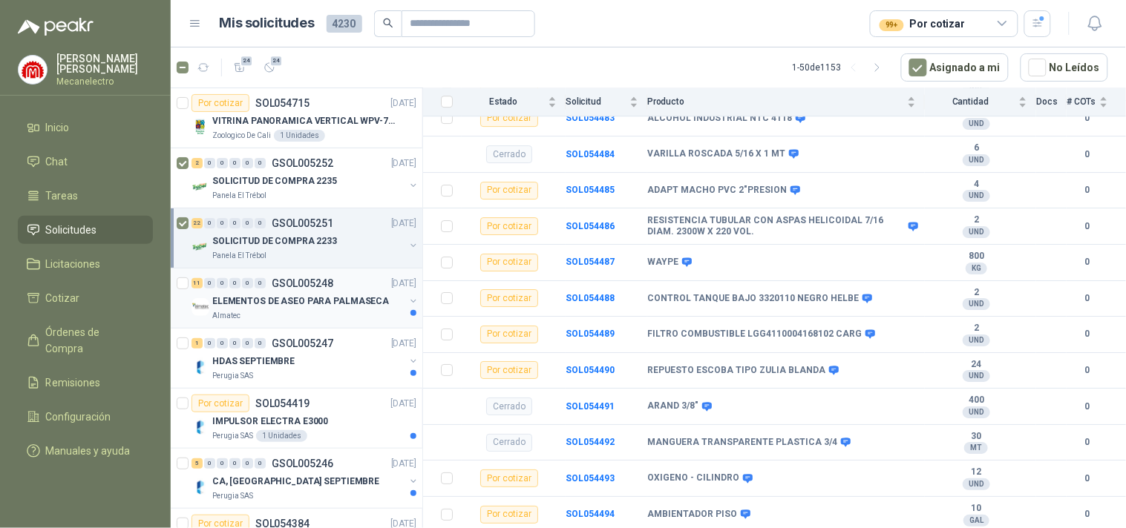
click at [241, 300] on p "ELEMENTOS DE ASEO PARA PALMASECA" at bounding box center [300, 302] width 177 height 14
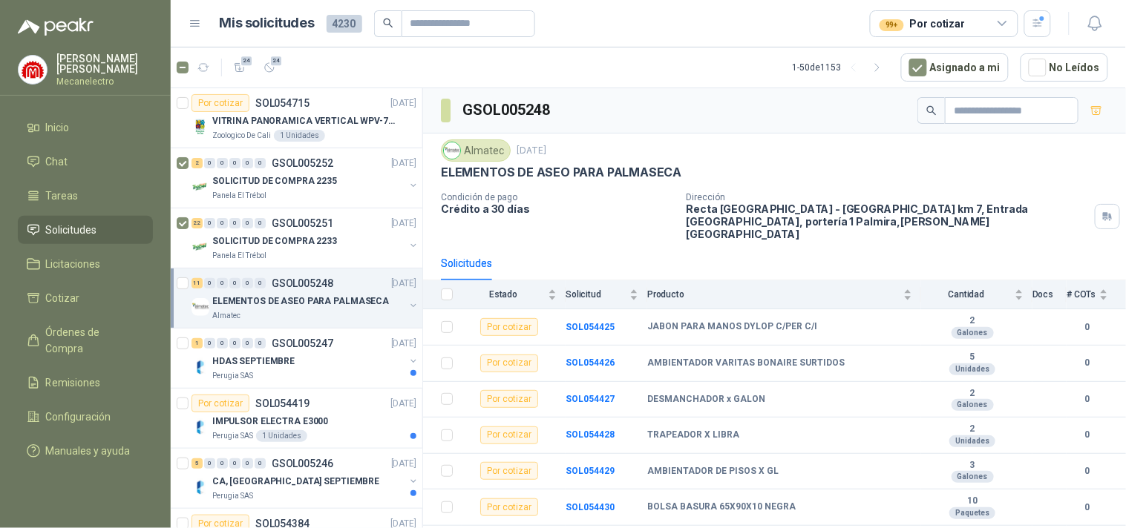
scroll to position [166, 0]
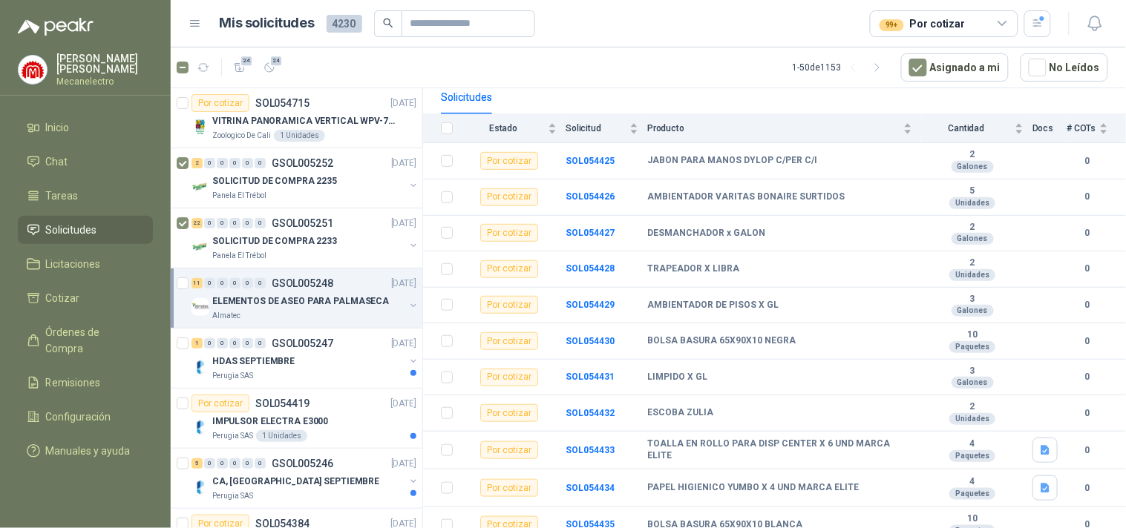
click at [189, 279] on div at bounding box center [184, 298] width 15 height 47
click at [264, 367] on p "HDAS SEPTIEMBRE" at bounding box center [253, 362] width 82 height 14
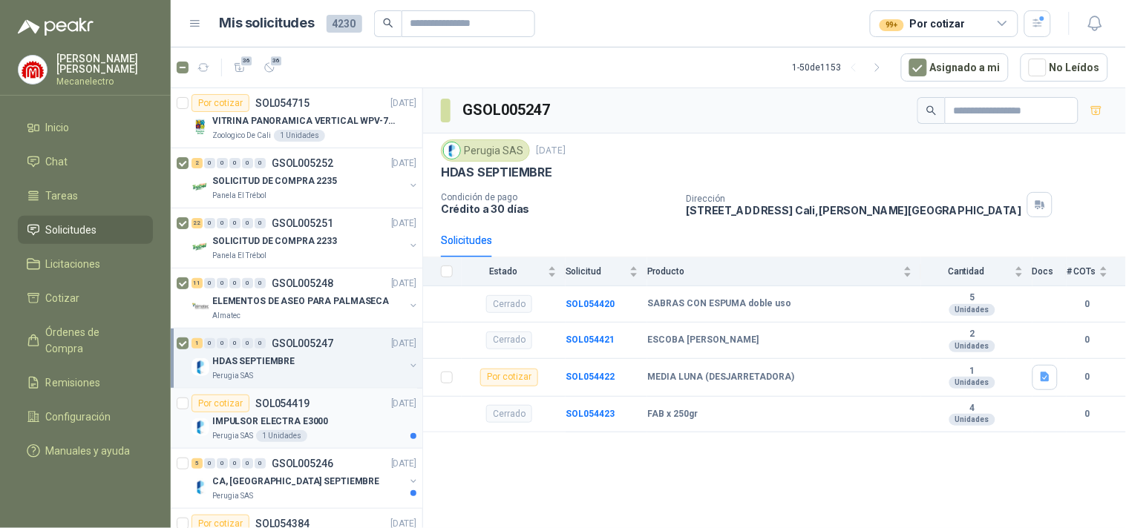
click at [270, 428] on p "IMPULSOR ELECTRA E3000" at bounding box center [270, 422] width 116 height 14
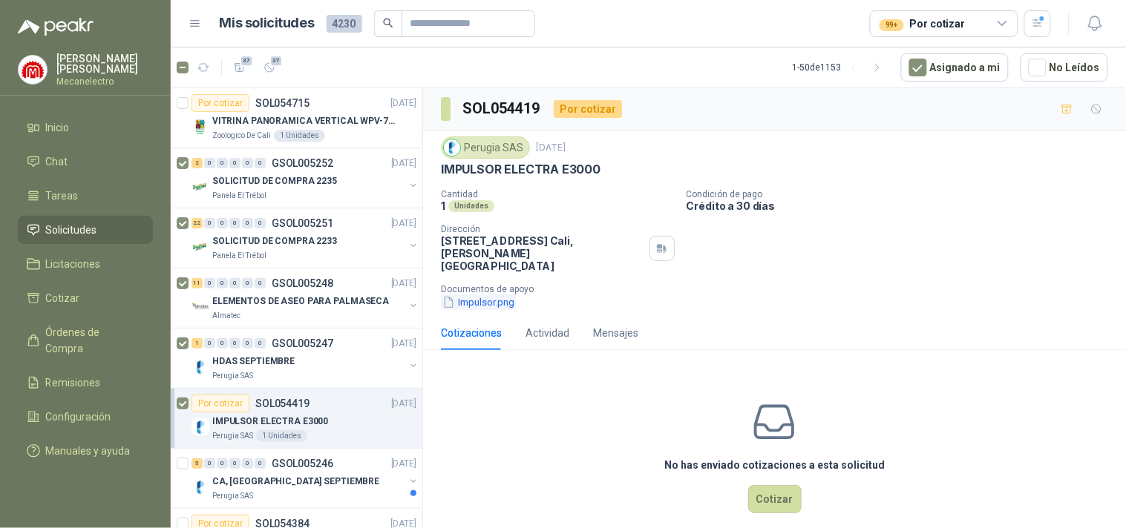
click at [471, 295] on button "Impulsor.png" at bounding box center [478, 303] width 75 height 16
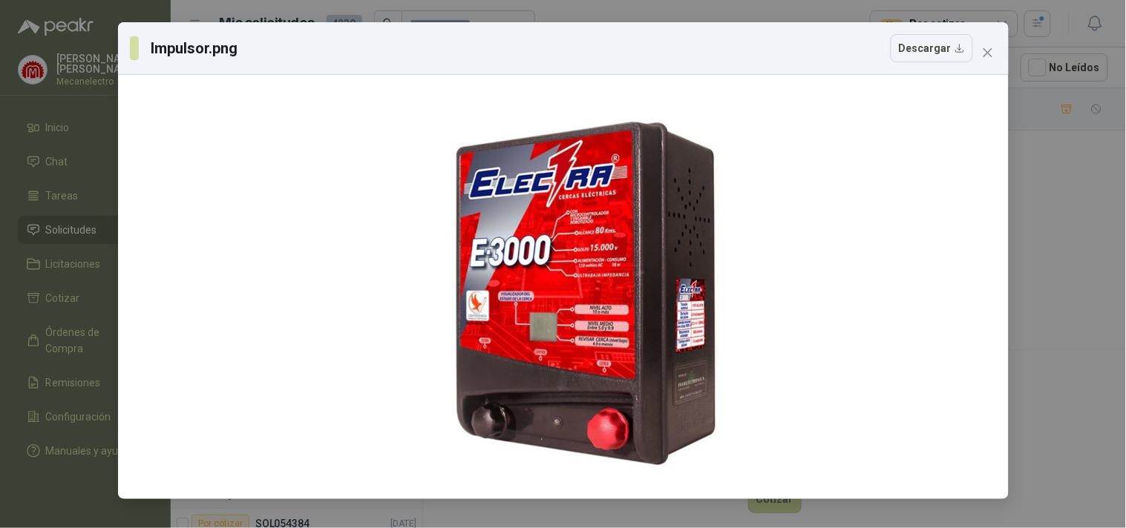
click at [1086, 379] on div "Impulsor.png Descargar" at bounding box center [563, 264] width 1126 height 528
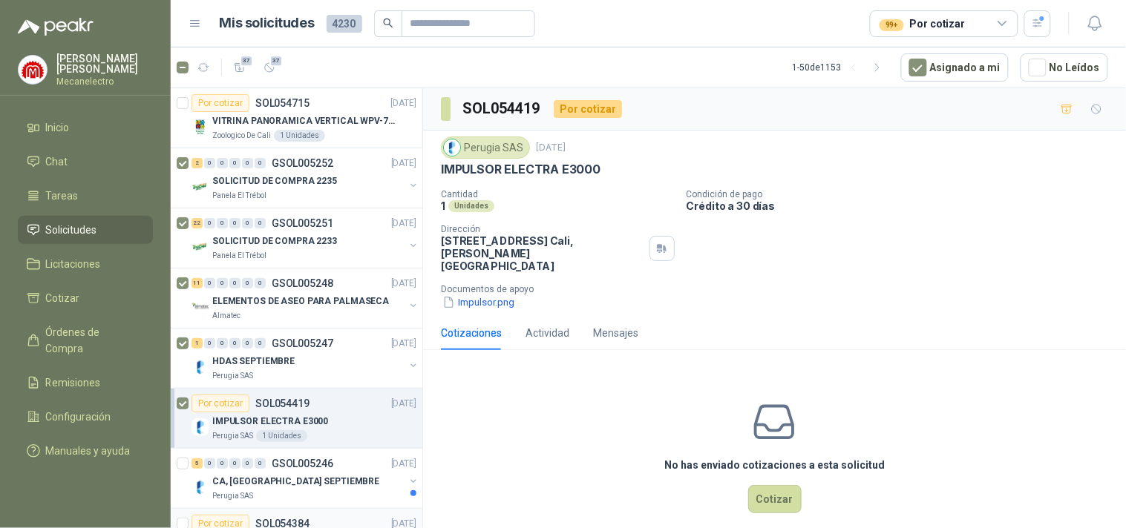
scroll to position [247, 0]
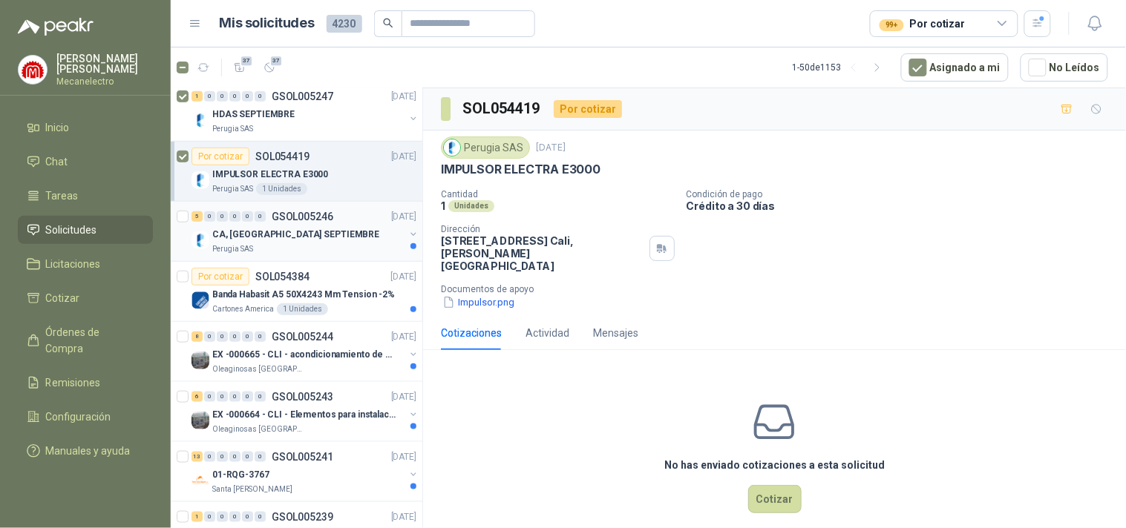
click at [304, 234] on div "CA, [GEOGRAPHIC_DATA] SEPTIEMBRE" at bounding box center [308, 235] width 192 height 18
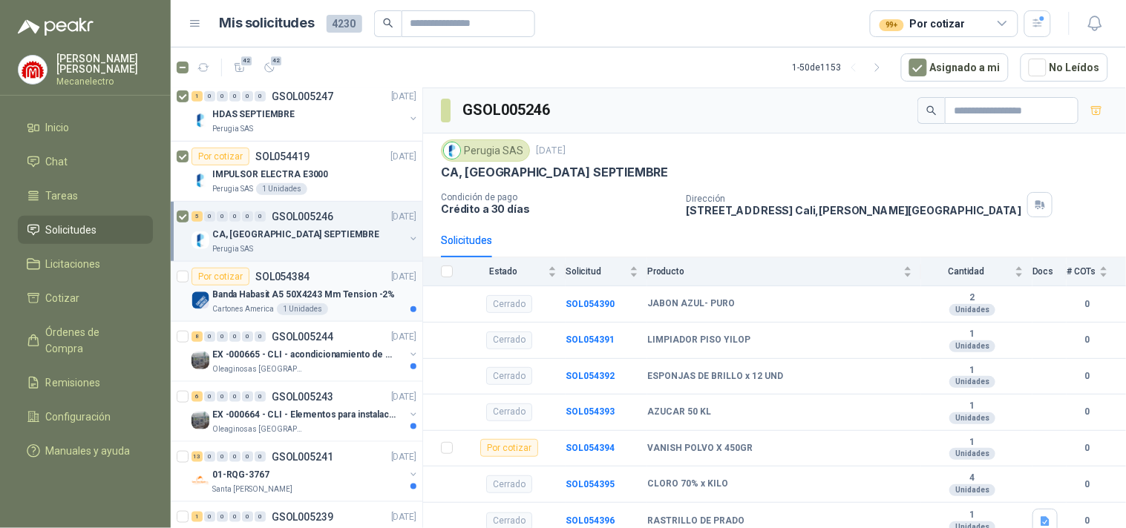
click at [338, 304] on div "Cartones America 1 Unidades" at bounding box center [314, 310] width 204 height 12
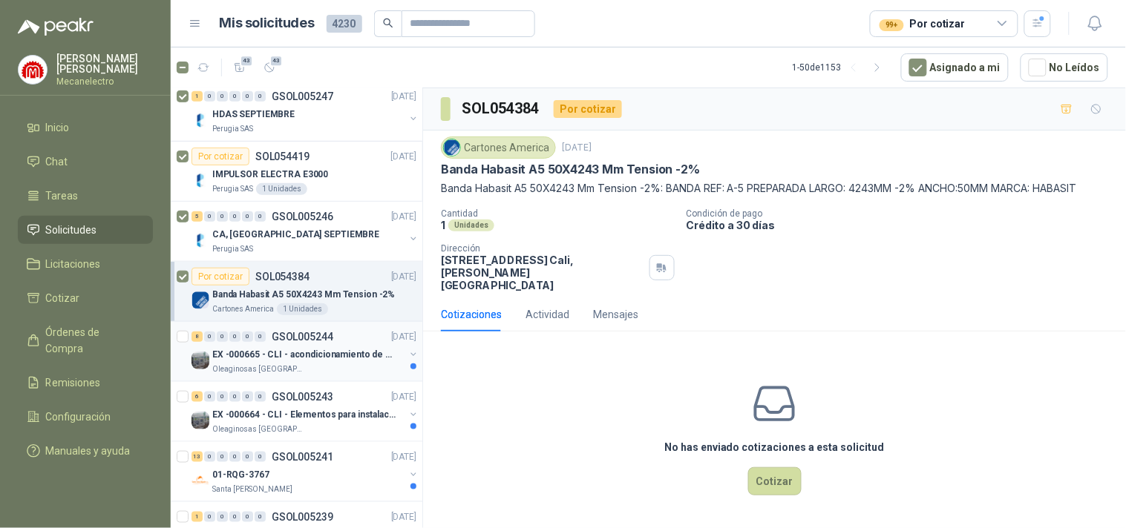
click at [327, 354] on p "EX -000665 - CLI - acondicionamiento de caja para" at bounding box center [304, 355] width 185 height 14
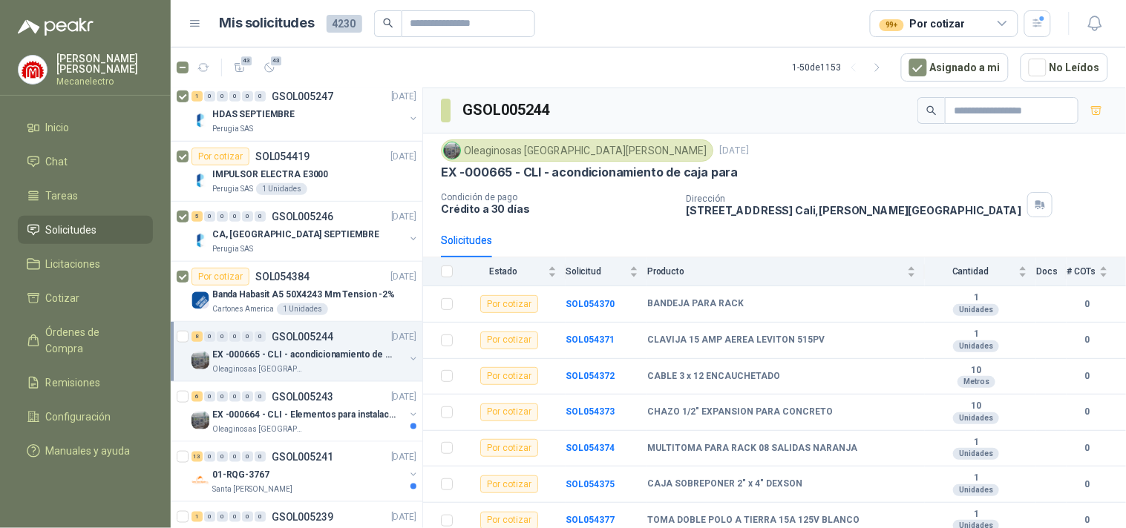
click at [182, 329] on div at bounding box center [184, 351] width 15 height 47
click at [226, 471] on p "01-RQG-3767" at bounding box center [240, 475] width 57 height 14
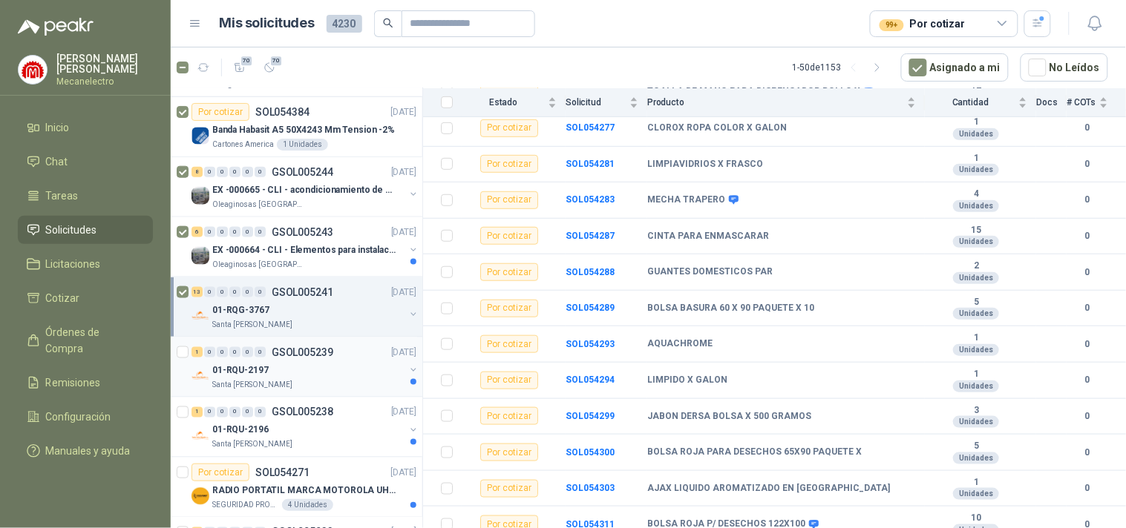
scroll to position [494, 0]
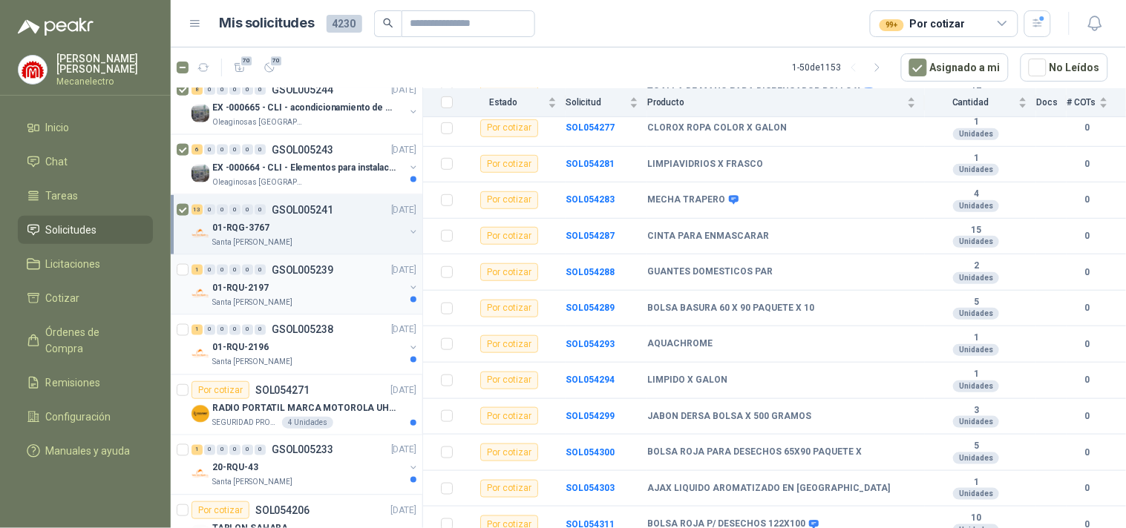
click at [329, 291] on div "01-RQU-2197" at bounding box center [308, 288] width 192 height 18
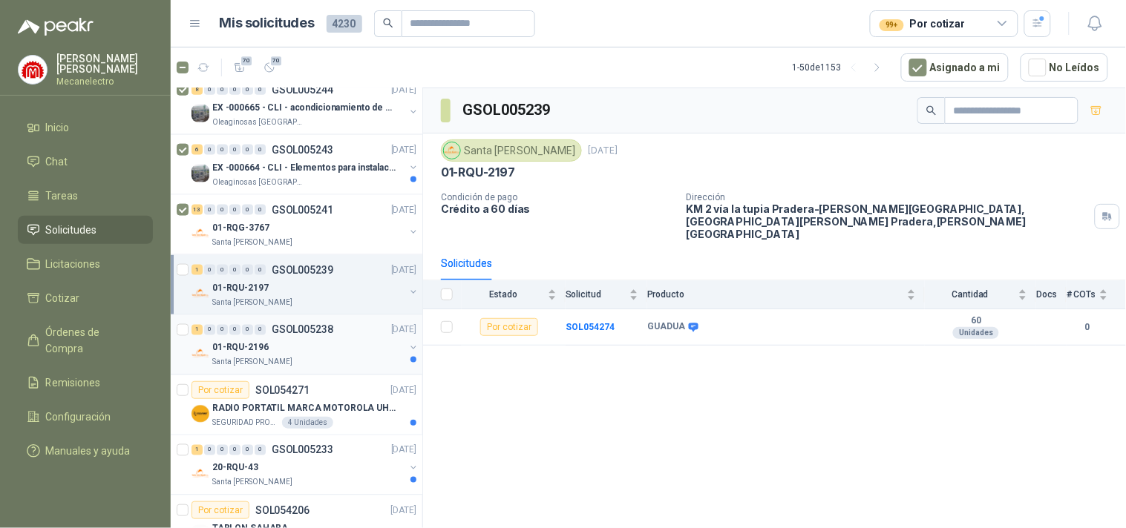
click at [289, 350] on div "01-RQU-2196" at bounding box center [308, 348] width 192 height 18
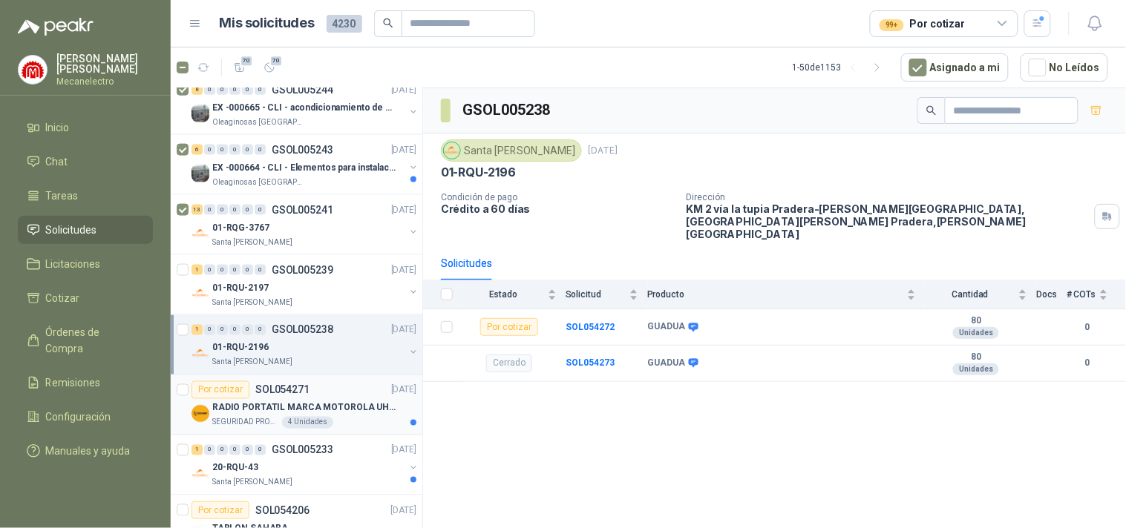
click at [252, 406] on p "RADIO PORTATIL MARCA MOTOROLA UHF SIN PANTALLA CON GPS, INCLUYE: ANTENA, BATERI…" at bounding box center [304, 408] width 185 height 14
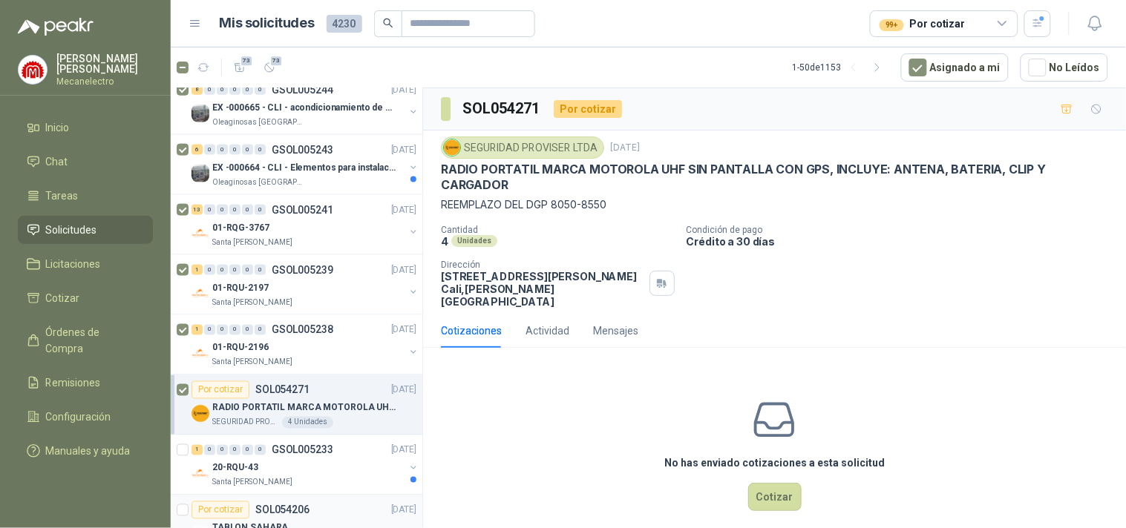
scroll to position [577, 0]
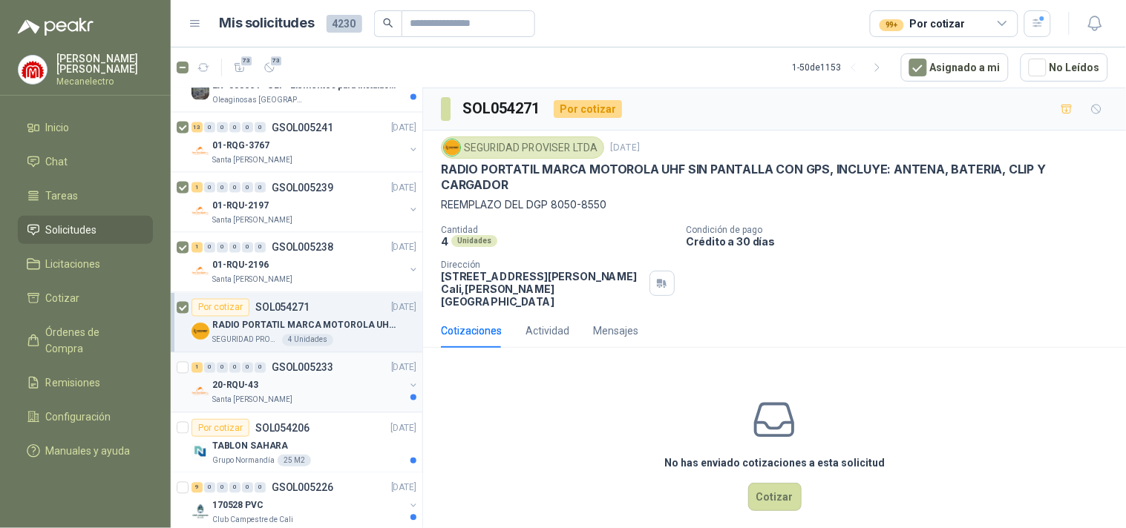
click at [320, 384] on div "20-RQU-43" at bounding box center [308, 386] width 192 height 18
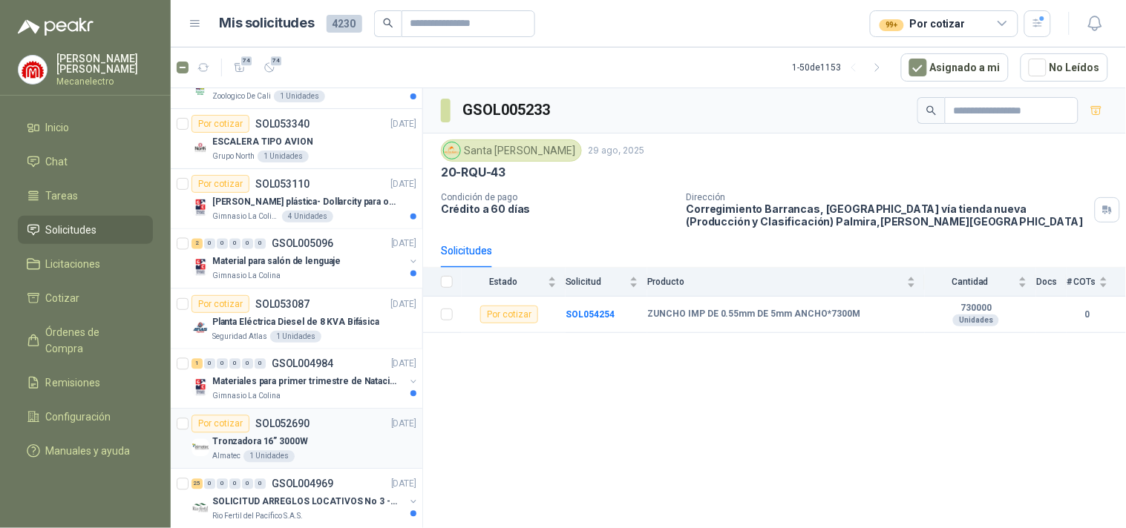
scroll to position [2226, 0]
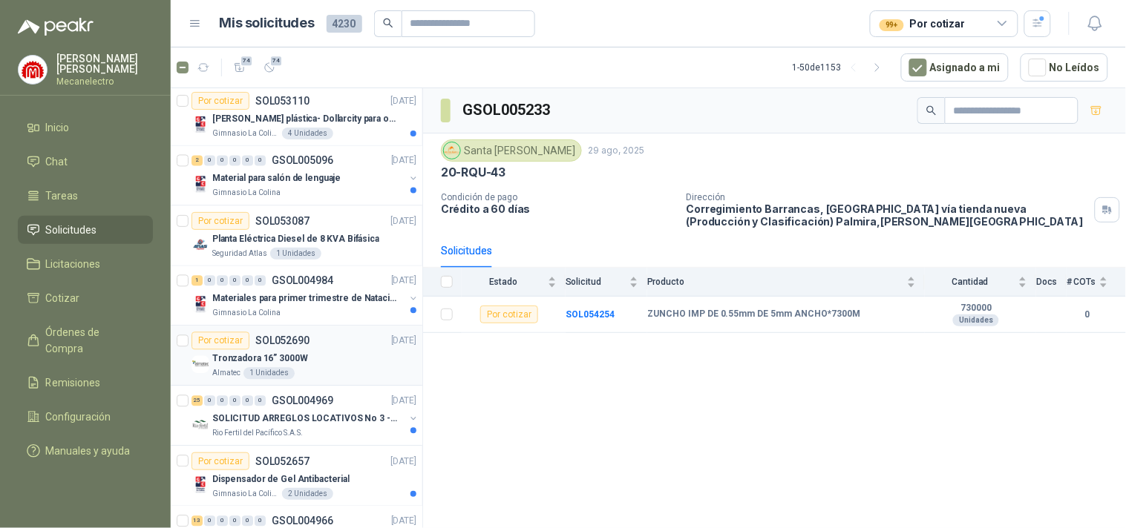
click at [338, 376] on div "Almatec 1 Unidades" at bounding box center [314, 374] width 204 height 12
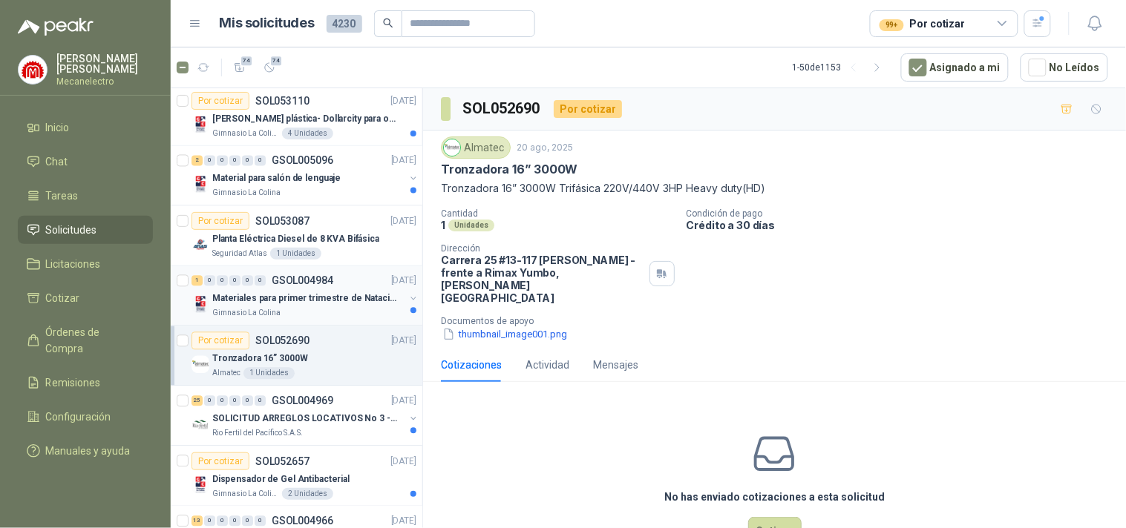
click at [308, 308] on div "Materiales para primer trimestre de Natación Gimnasio La Colina" at bounding box center [308, 305] width 192 height 30
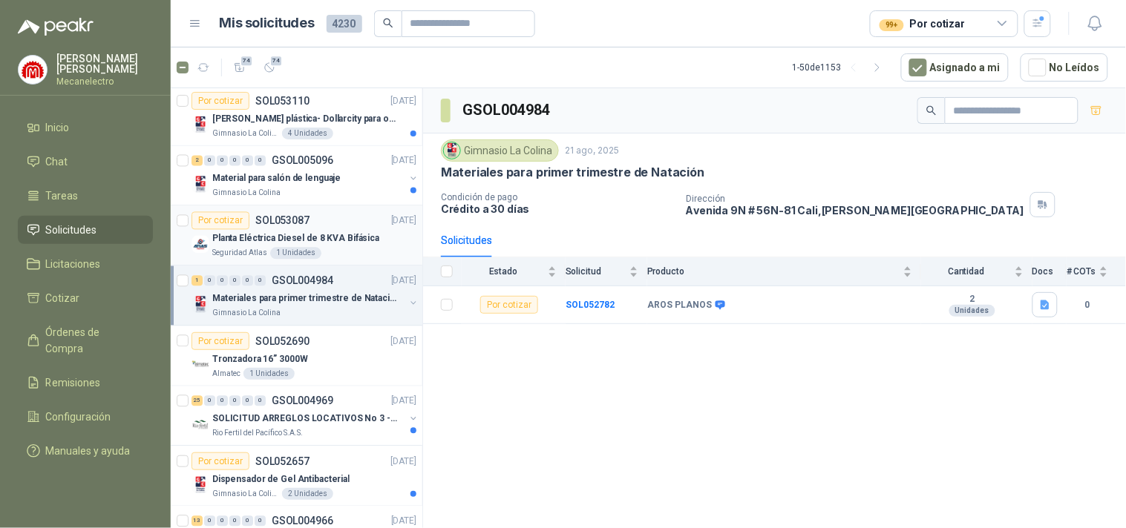
click at [301, 249] on div "1 Unidades" at bounding box center [295, 254] width 51 height 12
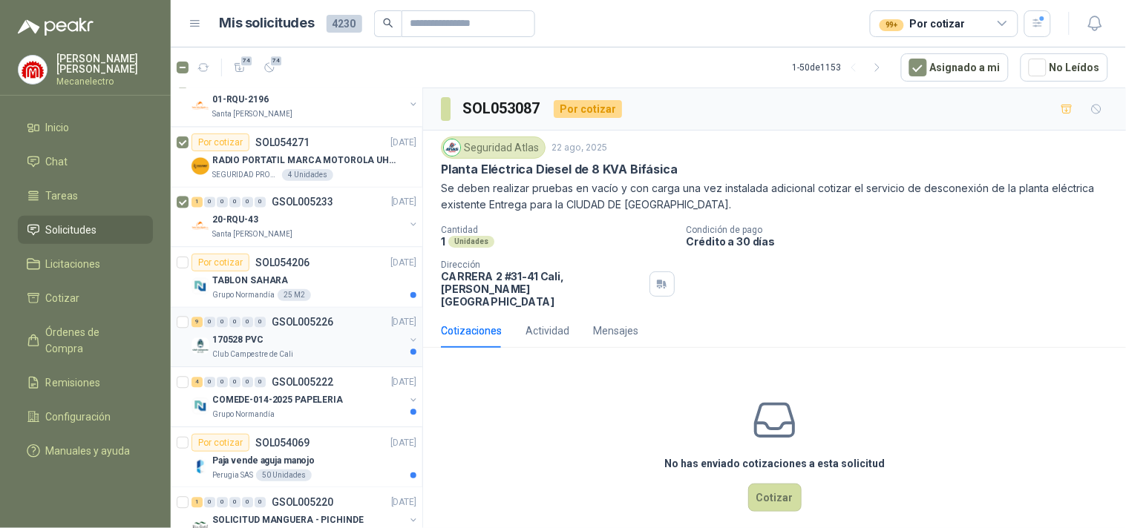
scroll to position [907, 0]
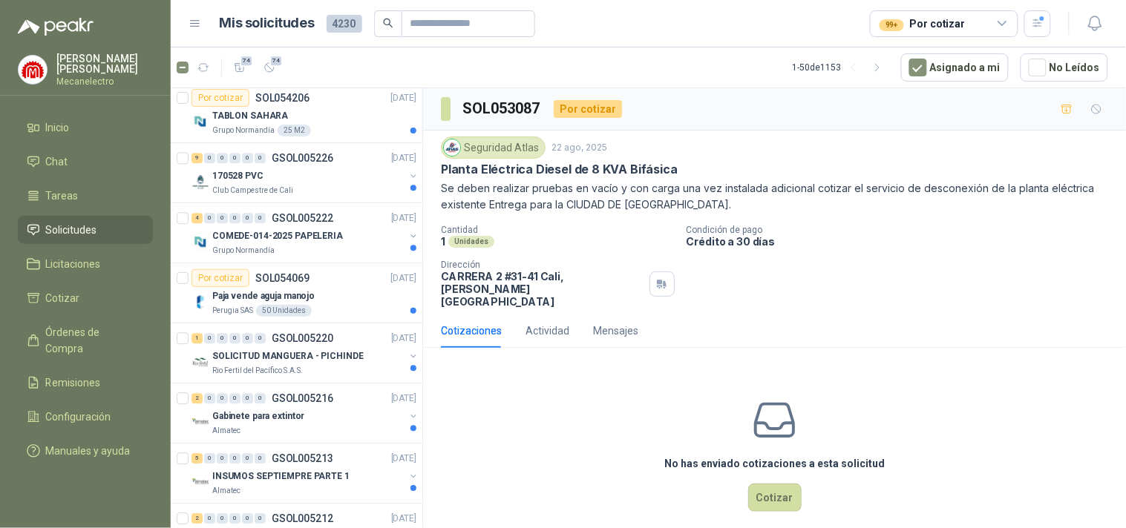
click at [282, 67] on article "74 74 1 - 50 de 1153 Asignado a mi No Leídos" at bounding box center [648, 67] width 955 height 40
click at [272, 64] on span "74" at bounding box center [276, 61] width 14 height 12
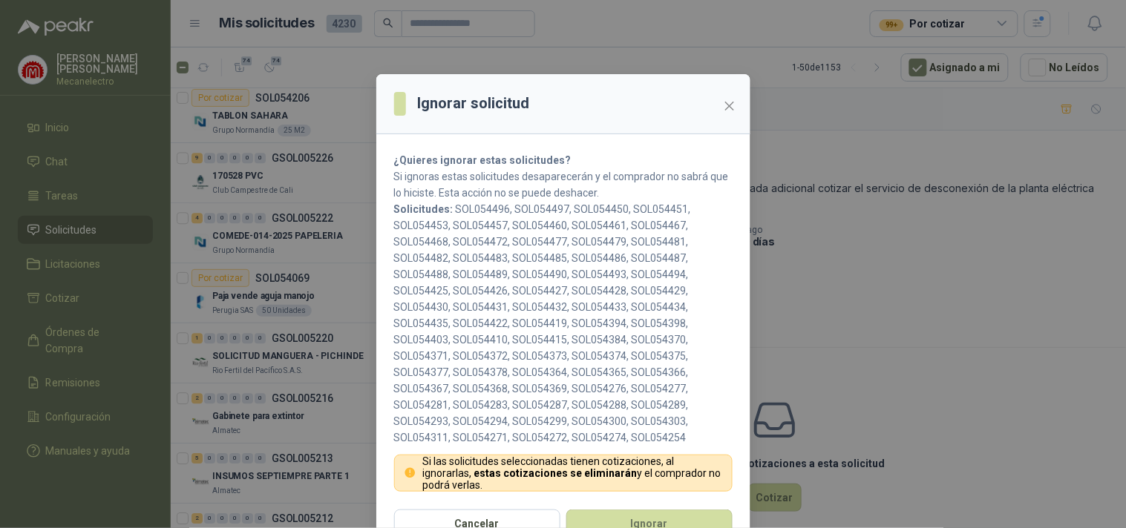
scroll to position [27, 0]
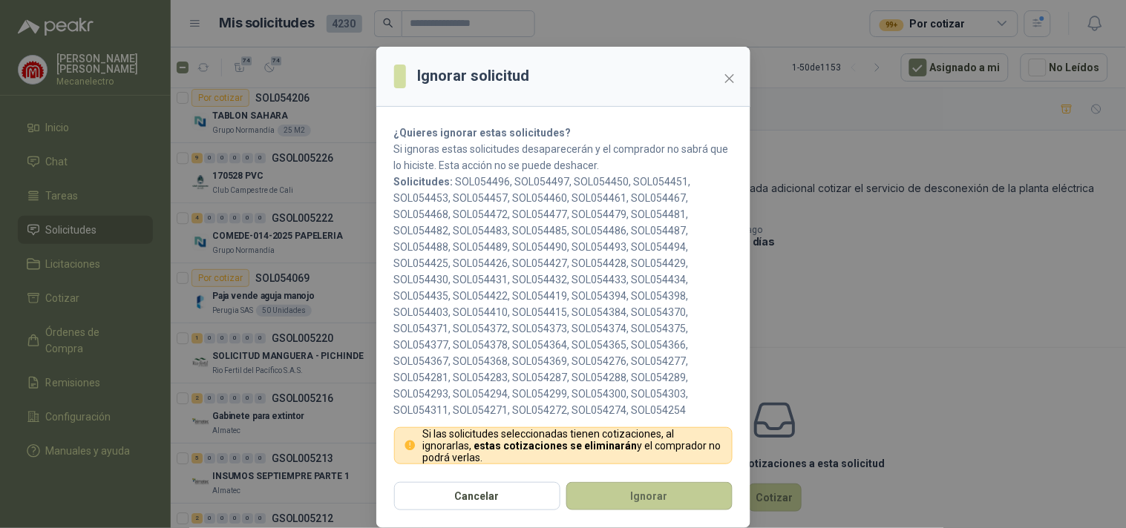
click at [674, 508] on button "Ignorar" at bounding box center [649, 496] width 166 height 28
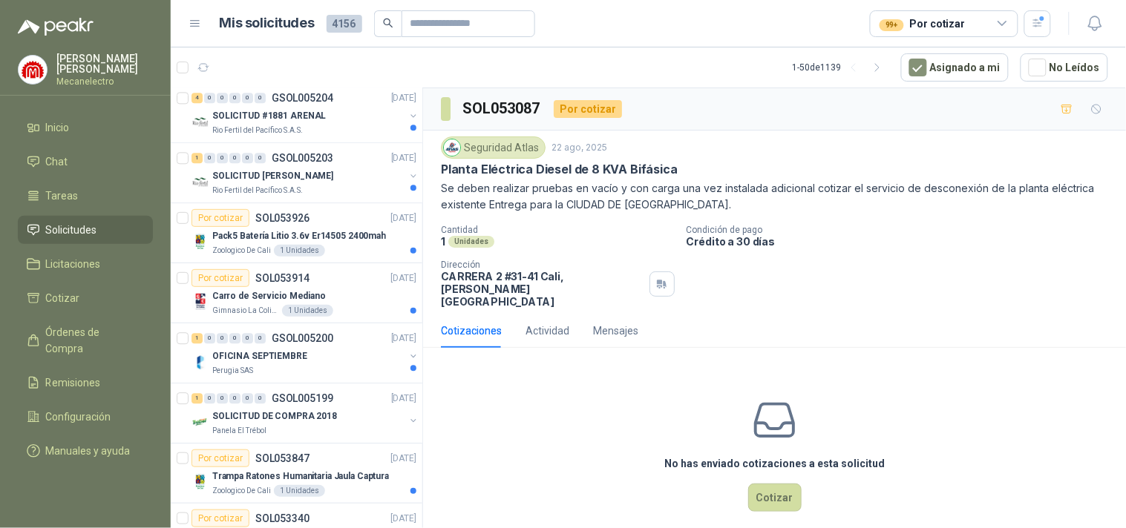
scroll to position [65, 0]
